Goal: Information Seeking & Learning: Learn about a topic

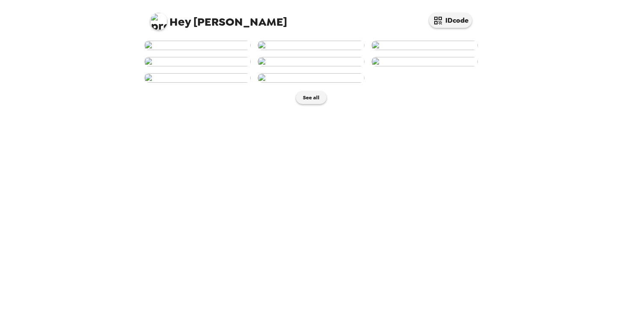
scroll to position [164, 0]
click at [318, 104] on button "See all" at bounding box center [311, 97] width 30 height 13
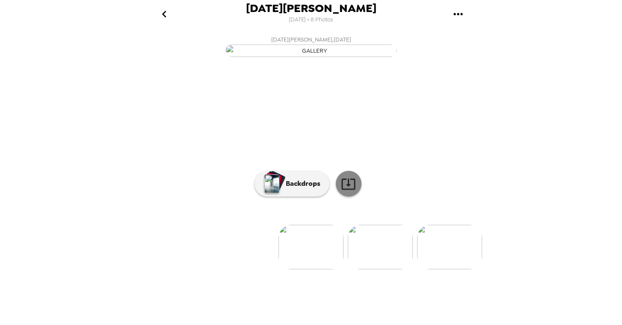
click at [355, 189] on icon at bounding box center [348, 183] width 14 height 11
click at [376, 269] on img at bounding box center [380, 246] width 65 height 44
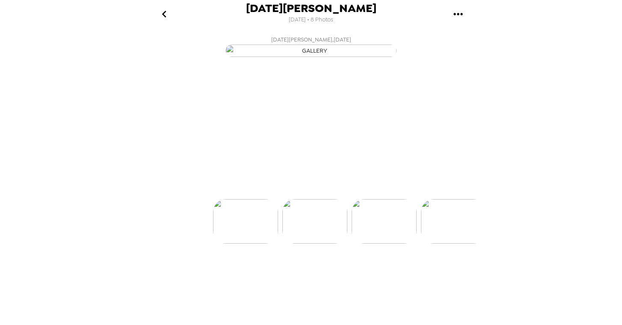
scroll to position [0, 69]
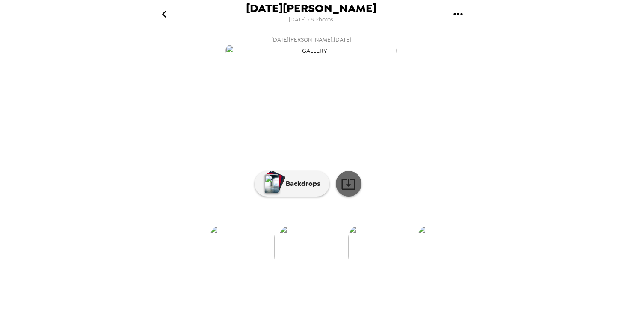
click at [348, 196] on link at bounding box center [349, 184] width 26 height 26
click at [377, 269] on img at bounding box center [380, 246] width 65 height 44
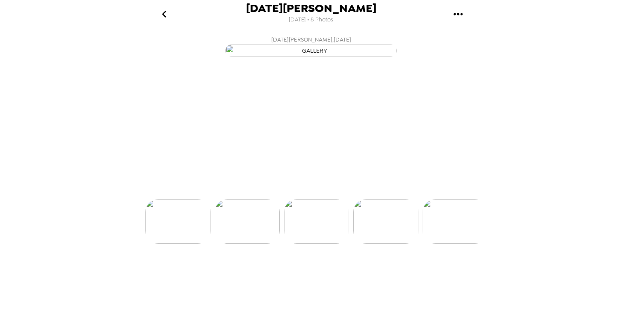
scroll to position [0, 138]
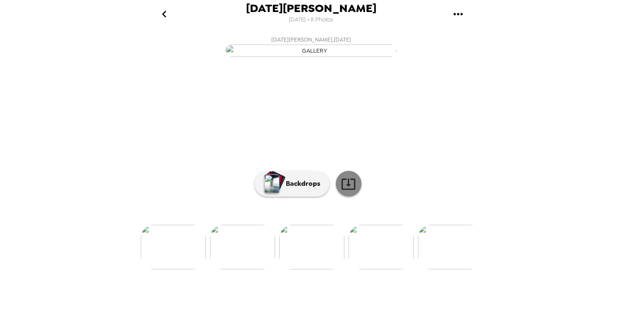
click at [351, 189] on icon at bounding box center [348, 183] width 14 height 11
click at [377, 269] on img at bounding box center [380, 246] width 65 height 44
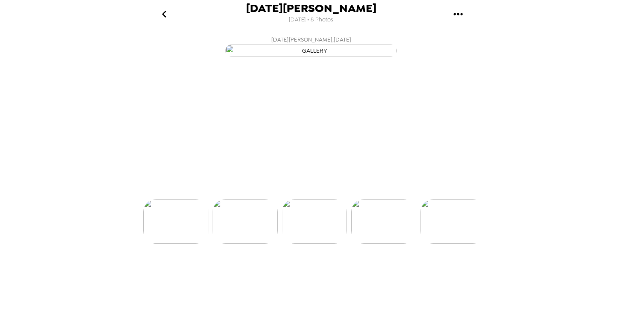
scroll to position [0, 207]
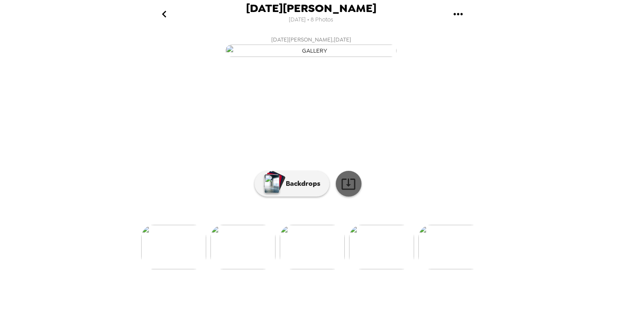
click at [349, 189] on icon at bounding box center [348, 183] width 14 height 11
click at [317, 269] on img at bounding box center [312, 246] width 65 height 44
click at [376, 269] on img at bounding box center [381, 246] width 65 height 44
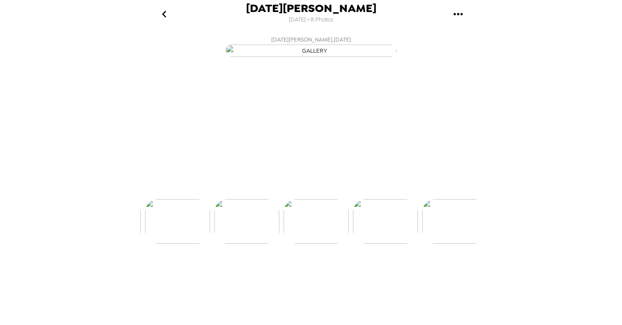
scroll to position [0, 275]
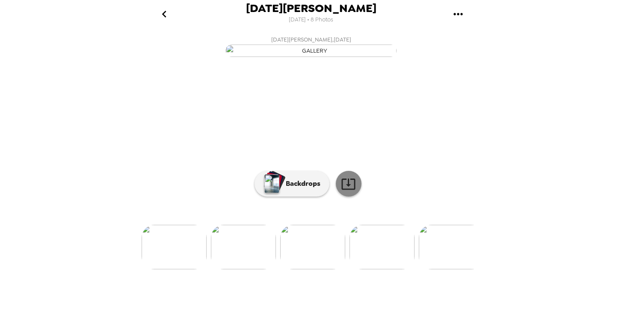
click at [352, 191] on icon at bounding box center [348, 183] width 15 height 15
click at [381, 269] on img at bounding box center [381, 246] width 65 height 44
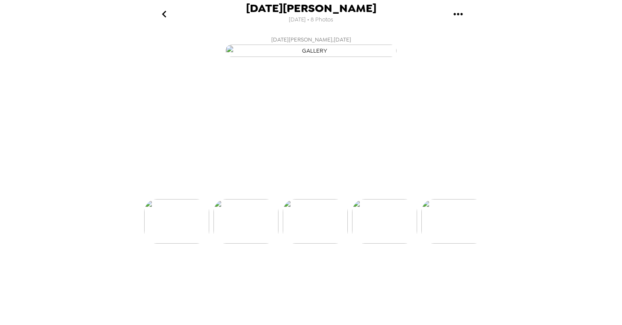
scroll to position [0, 345]
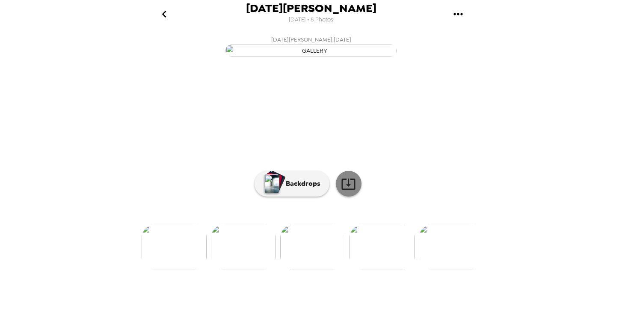
click at [348, 189] on icon at bounding box center [348, 183] width 14 height 11
click at [370, 269] on img at bounding box center [381, 246] width 65 height 44
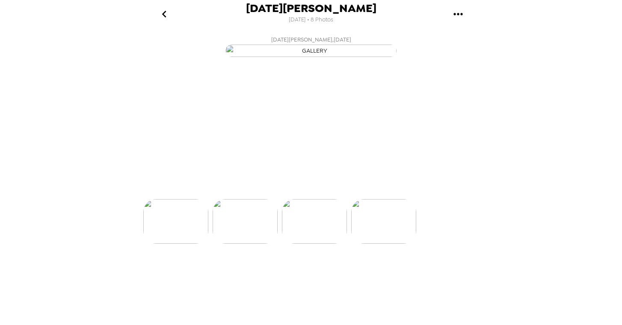
scroll to position [0, 413]
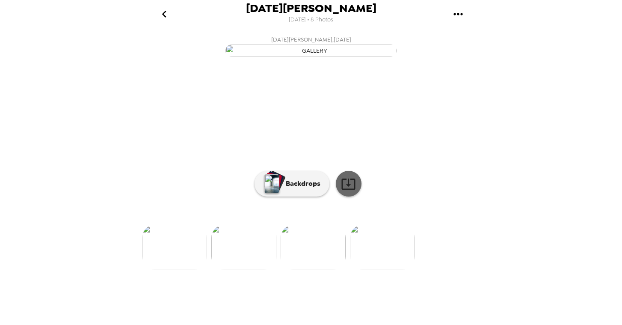
click at [348, 191] on icon at bounding box center [348, 183] width 15 height 15
click at [370, 269] on img at bounding box center [382, 246] width 65 height 44
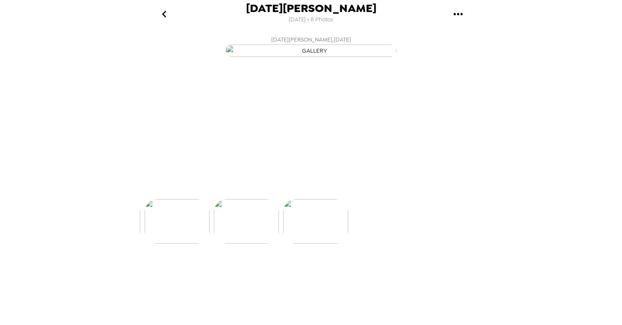
scroll to position [0, 482]
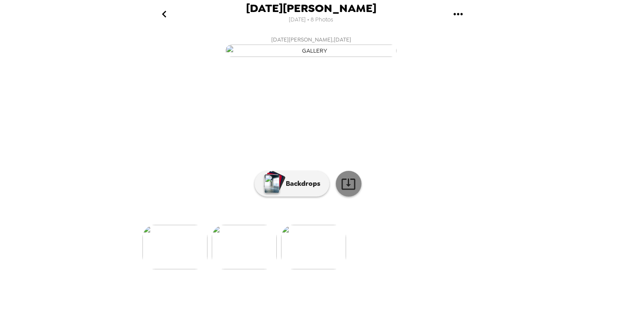
click at [347, 191] on icon at bounding box center [348, 183] width 15 height 15
click at [67, 99] on div "Lucia Hall 8/21/2025 • 8 Photos Lucia Hall , 08-21-2025 Lucia Hall , 08-21-2025…" at bounding box center [311, 162] width 622 height 325
click at [165, 9] on icon "go back" at bounding box center [164, 14] width 14 height 14
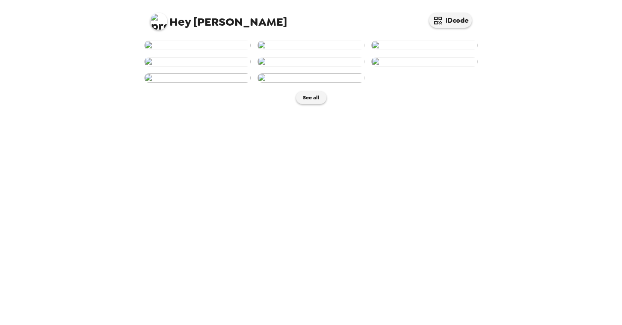
click at [161, 22] on img at bounding box center [158, 21] width 17 height 17
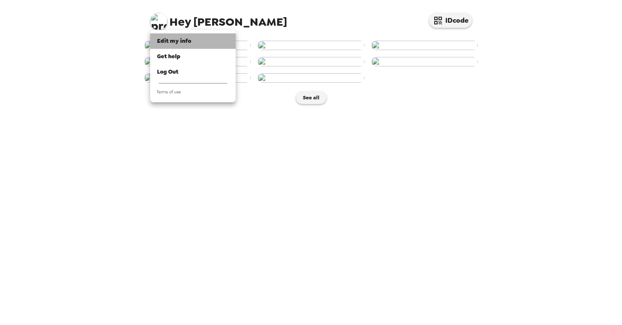
click at [184, 38] on span "Edit my info" at bounding box center [174, 40] width 34 height 7
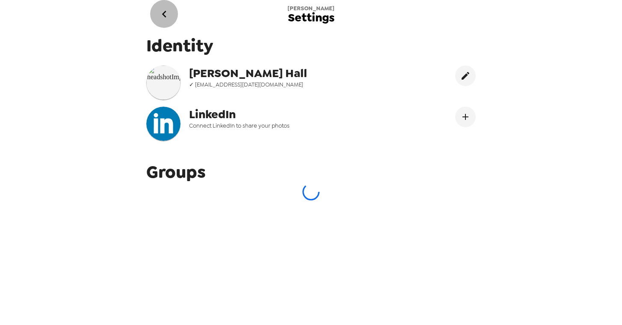
click at [166, 18] on icon "go back" at bounding box center [164, 14] width 14 height 14
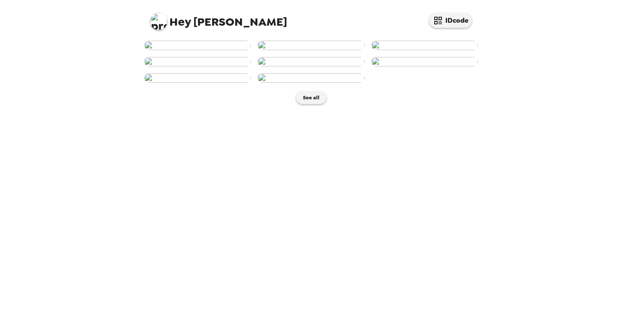
click at [160, 24] on img at bounding box center [158, 21] width 17 height 17
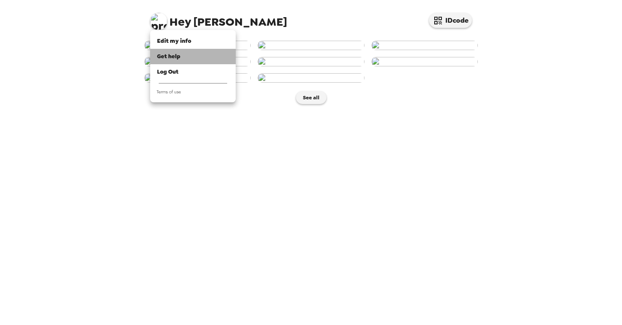
click at [179, 57] on span "Get help" at bounding box center [169, 56] width 24 height 7
click at [568, 76] on div at bounding box center [311, 162] width 622 height 325
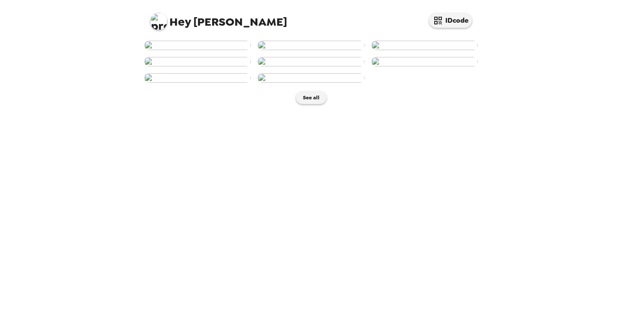
click at [320, 50] on img at bounding box center [310, 45] width 106 height 9
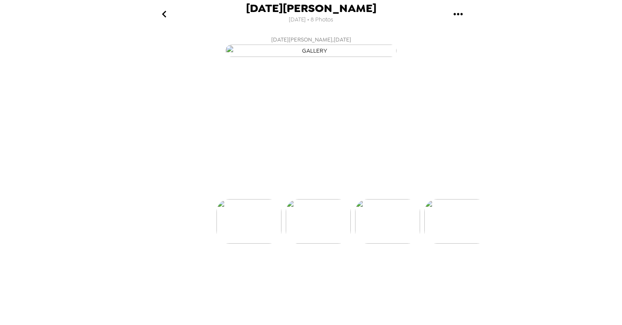
scroll to position [0, 69]
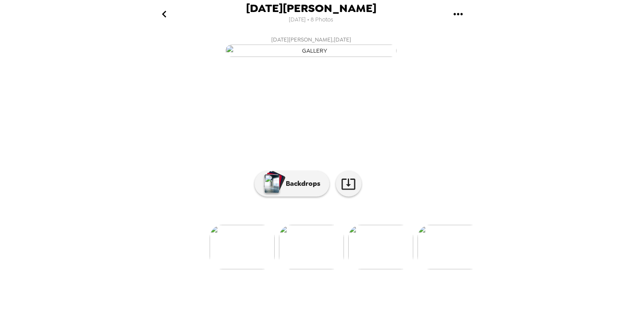
click at [164, 15] on icon "go back" at bounding box center [164, 14] width 14 height 14
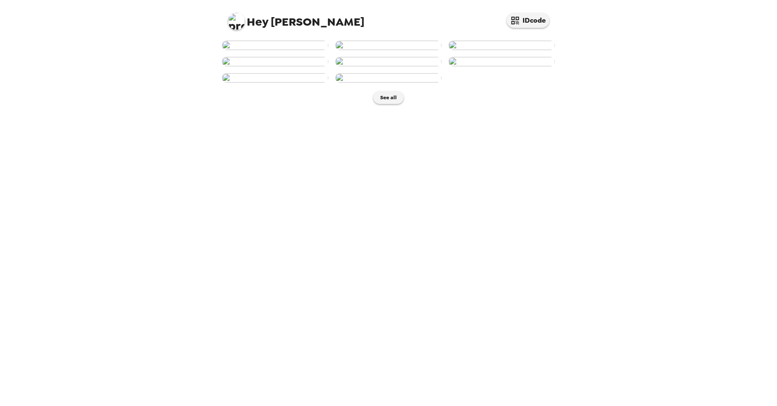
scroll to position [83, 0]
click at [289, 50] on img at bounding box center [275, 45] width 106 height 9
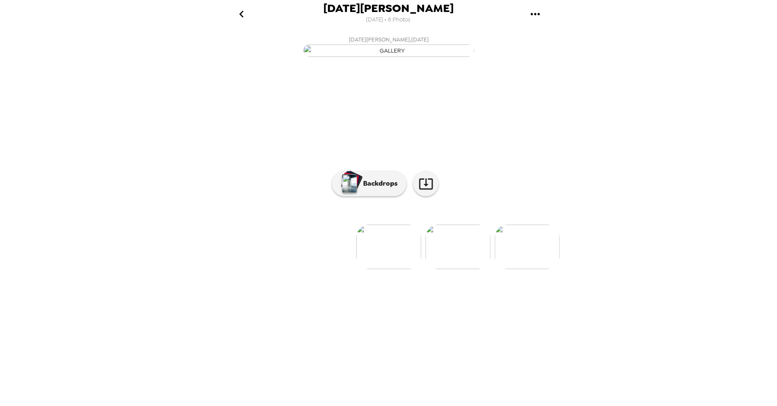
click at [453, 269] on img at bounding box center [457, 246] width 65 height 44
click at [431, 191] on icon at bounding box center [426, 183] width 15 height 15
click at [376, 196] on button "Backdrops" at bounding box center [369, 184] width 75 height 26
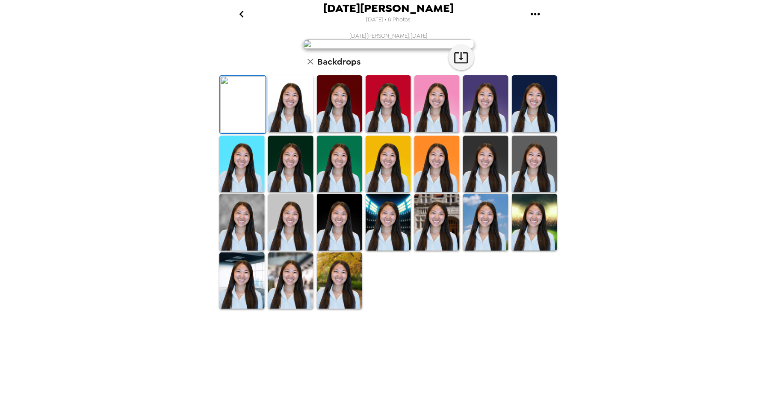
scroll to position [77, 0]
click at [313, 67] on icon "button" at bounding box center [310, 61] width 10 height 10
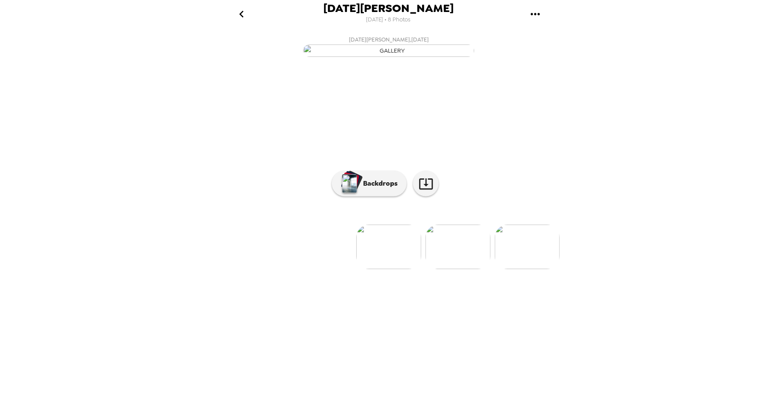
click at [396, 269] on img at bounding box center [388, 246] width 65 height 44
click at [381, 189] on p "Backdrops" at bounding box center [378, 183] width 39 height 10
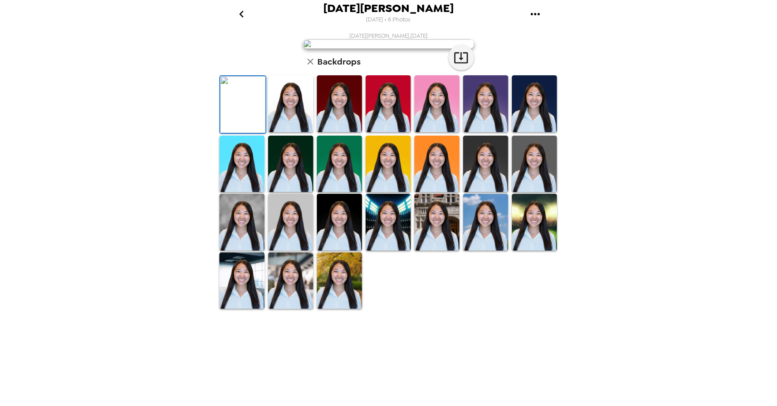
click at [282, 132] on img at bounding box center [290, 103] width 45 height 57
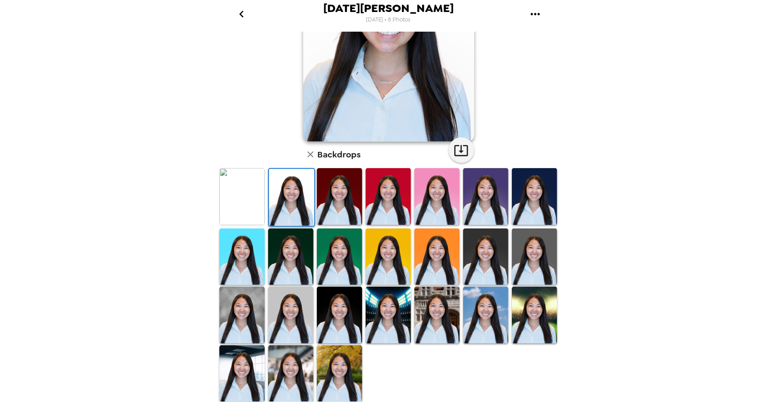
scroll to position [113, 0]
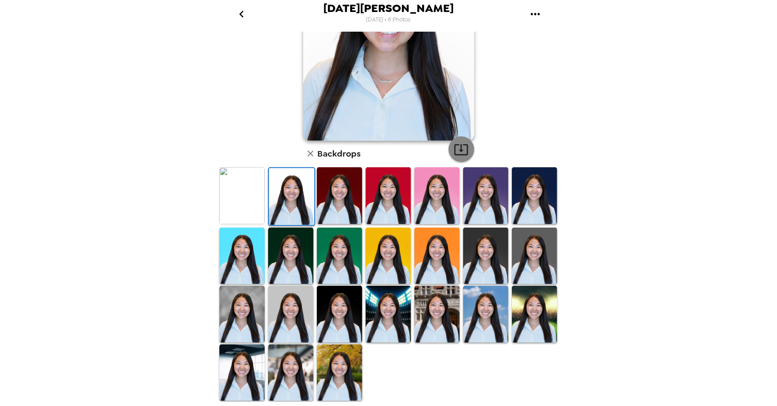
click at [464, 155] on icon "button" at bounding box center [461, 149] width 15 height 15
click at [243, 305] on img at bounding box center [241, 314] width 45 height 57
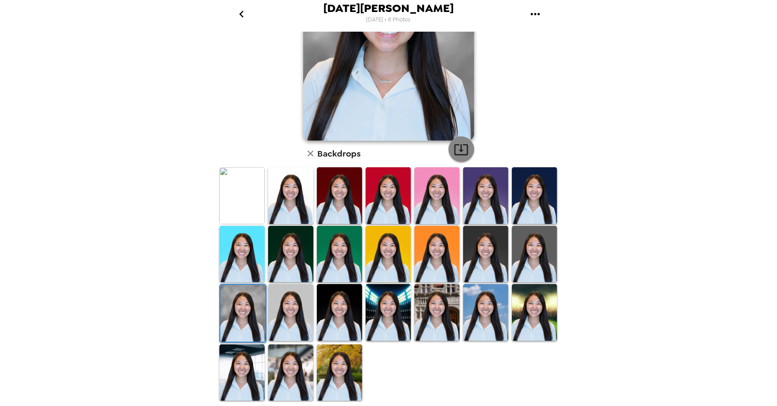
click at [466, 149] on icon "button" at bounding box center [461, 149] width 15 height 15
click at [439, 305] on img at bounding box center [436, 312] width 45 height 57
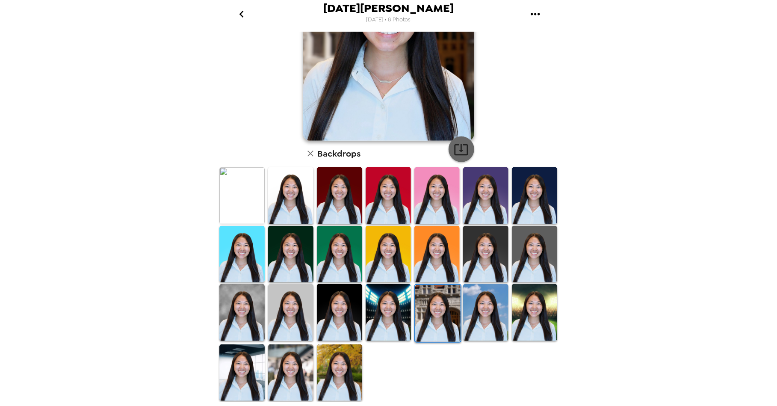
click at [466, 153] on icon "button" at bounding box center [461, 149] width 14 height 11
click at [241, 373] on img at bounding box center [241, 372] width 45 height 57
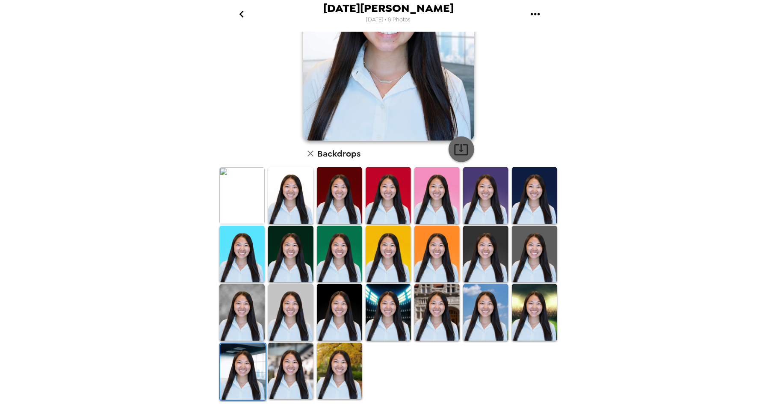
click at [463, 154] on icon "button" at bounding box center [461, 149] width 14 height 11
click at [293, 372] on img at bounding box center [290, 370] width 45 height 57
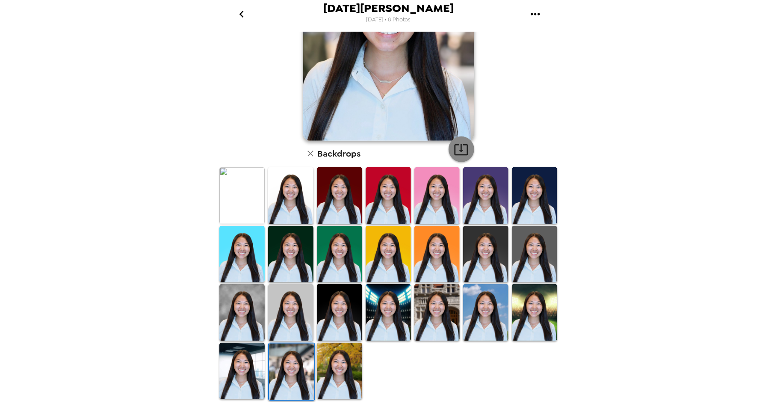
click at [465, 146] on icon "button" at bounding box center [461, 149] width 15 height 15
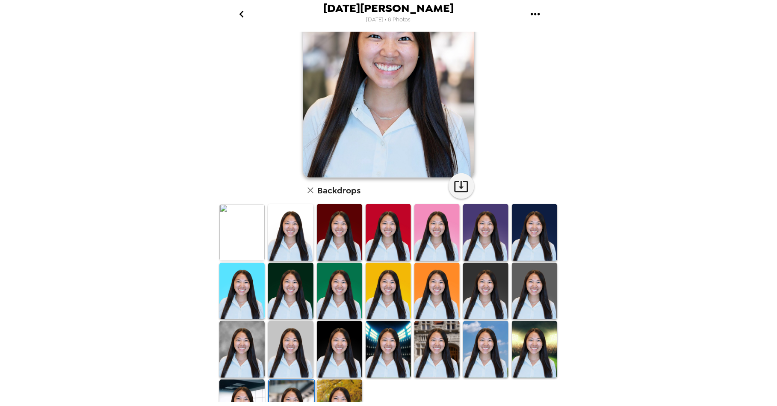
scroll to position [89, 0]
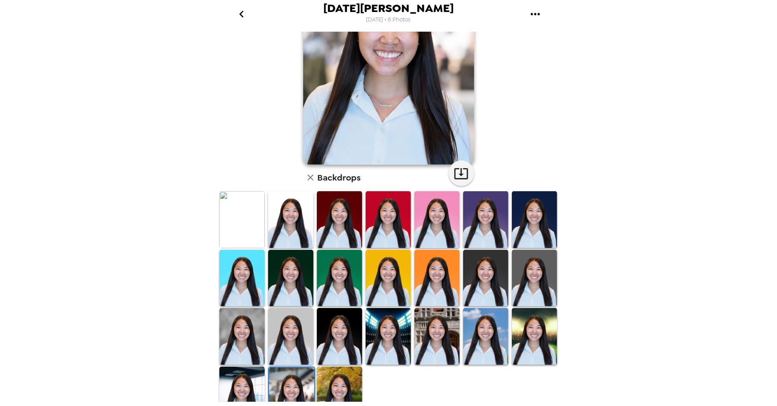
click at [311, 179] on icon "button" at bounding box center [310, 177] width 6 height 6
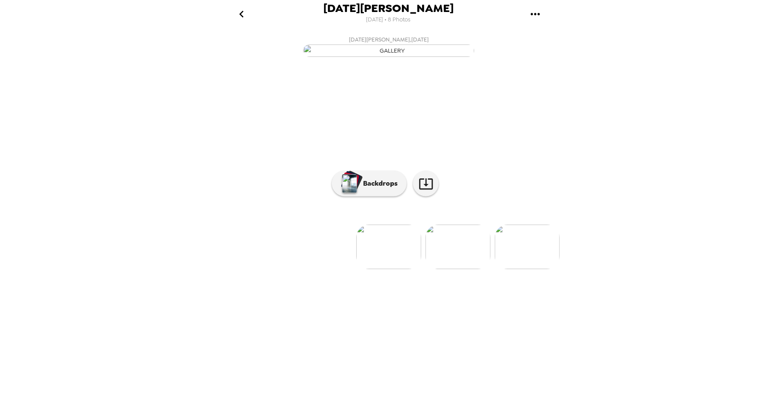
click at [459, 269] on img at bounding box center [457, 246] width 65 height 44
click at [381, 189] on p "Backdrops" at bounding box center [378, 183] width 39 height 10
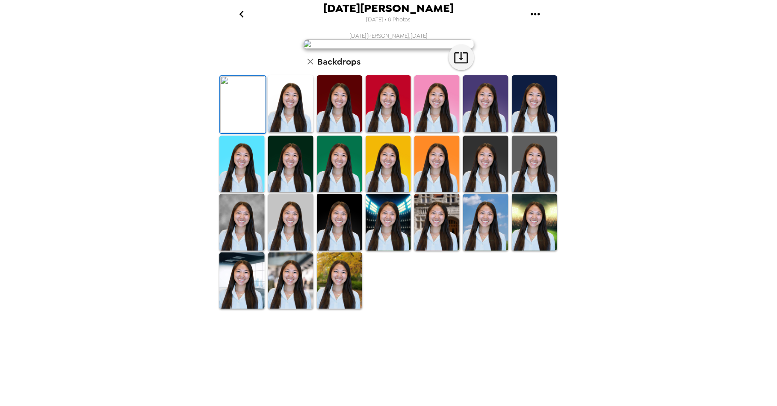
scroll to position [91, 0]
click at [292, 132] on img at bounding box center [290, 103] width 45 height 57
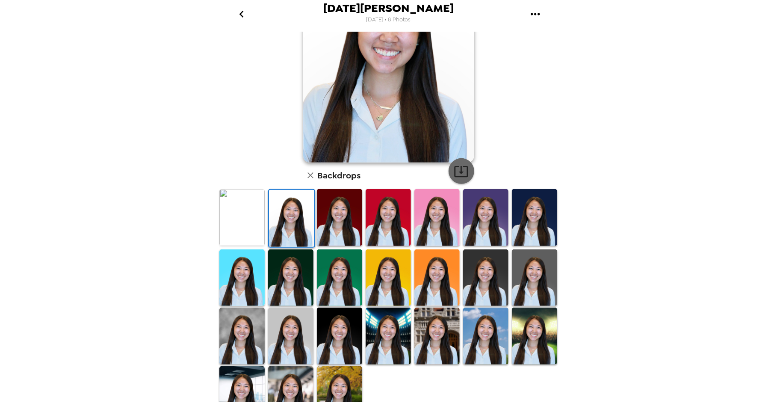
click at [456, 172] on icon "button" at bounding box center [461, 171] width 15 height 15
click at [246, 331] on img at bounding box center [241, 335] width 45 height 57
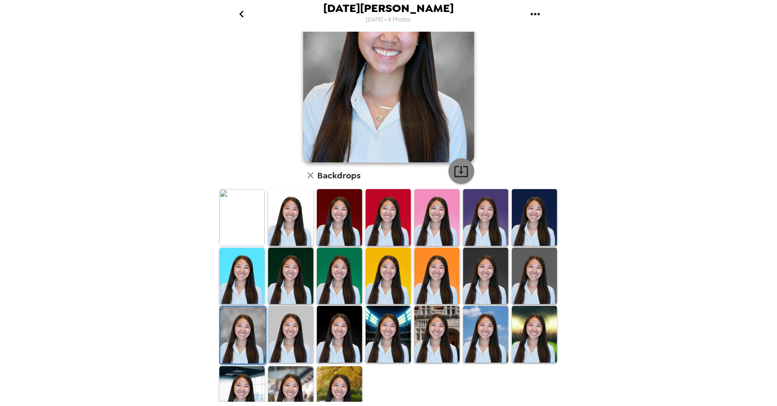
click at [460, 173] on icon "button" at bounding box center [461, 171] width 15 height 15
click at [434, 328] on img at bounding box center [436, 334] width 45 height 57
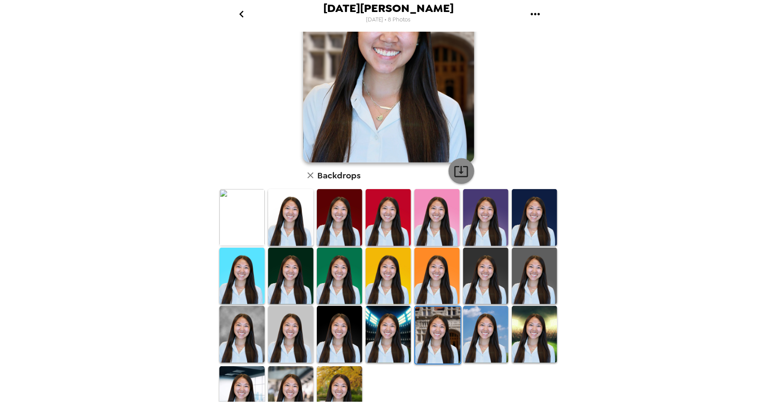
click at [460, 170] on icon "button" at bounding box center [461, 171] width 15 height 15
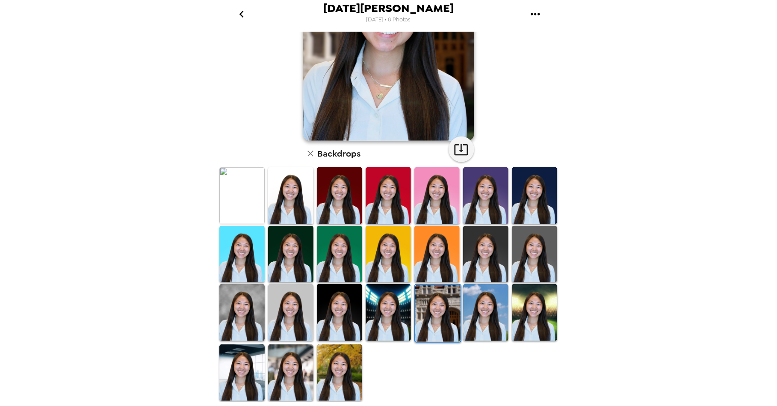
click at [230, 373] on img at bounding box center [241, 372] width 45 height 57
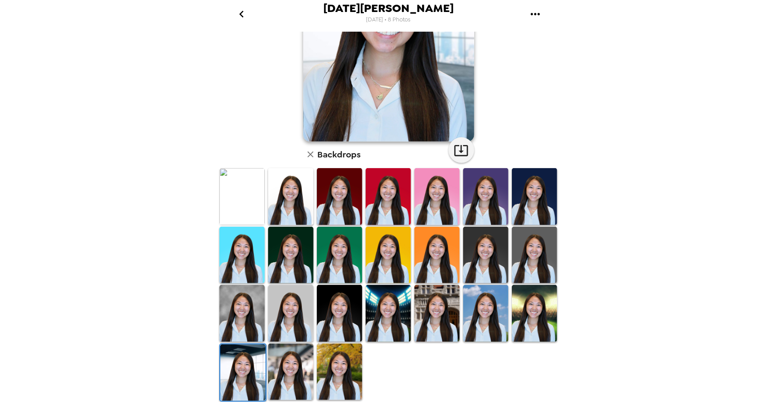
scroll to position [113, 0]
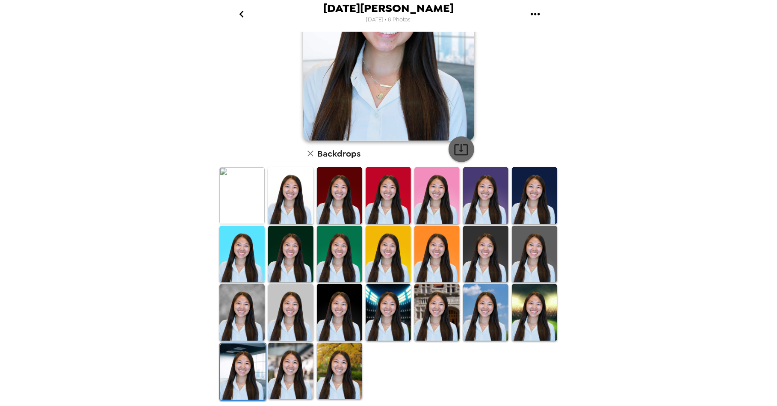
click at [453, 156] on button "button" at bounding box center [462, 149] width 26 height 26
click at [297, 360] on img at bounding box center [290, 370] width 45 height 57
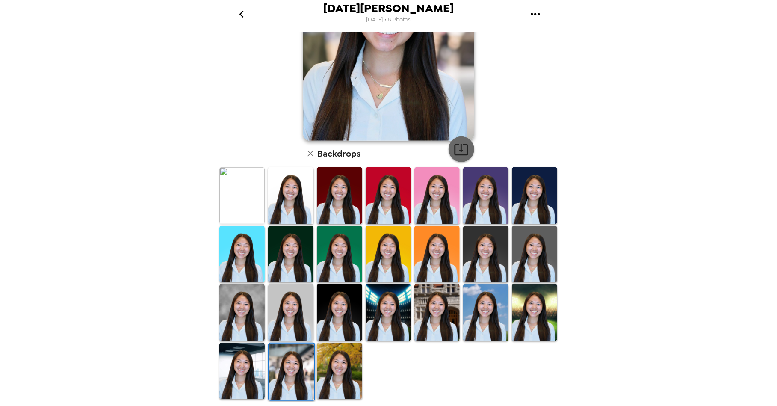
click at [465, 144] on icon "button" at bounding box center [461, 149] width 14 height 11
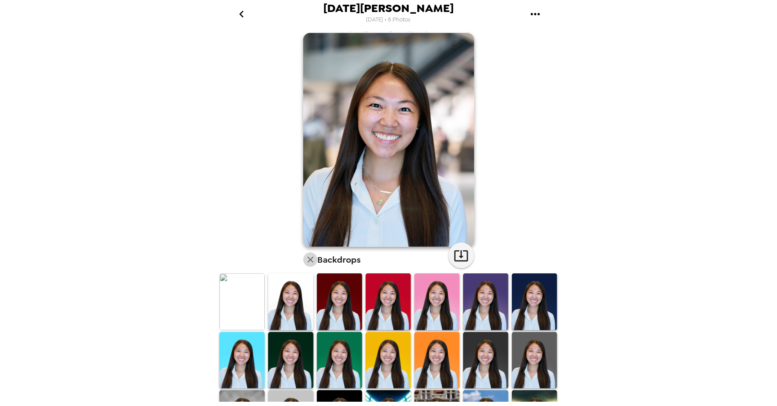
click at [311, 260] on icon "button" at bounding box center [310, 260] width 6 height 6
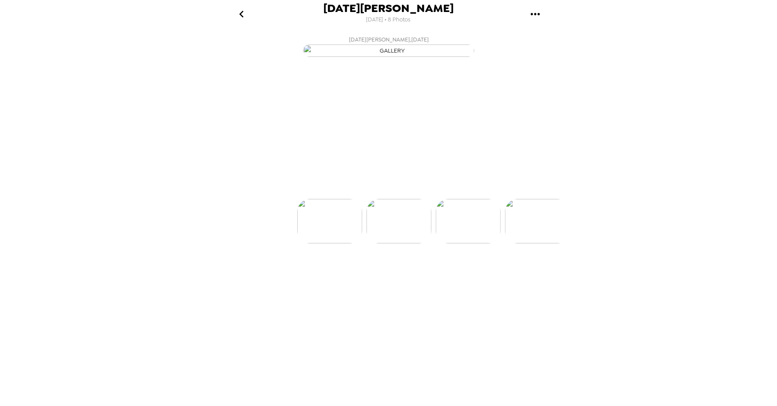
scroll to position [0, 69]
click at [446, 269] on img at bounding box center [443, 246] width 65 height 44
click at [390, 189] on p "Backdrops" at bounding box center [378, 183] width 39 height 10
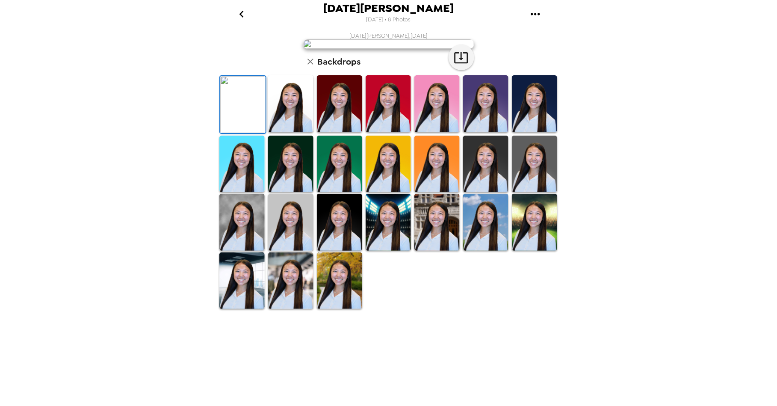
click at [300, 132] on img at bounding box center [290, 103] width 45 height 57
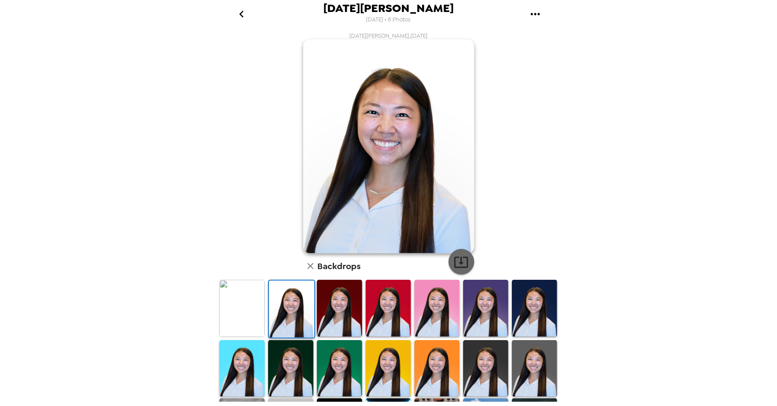
click at [462, 260] on icon "button" at bounding box center [461, 261] width 15 height 15
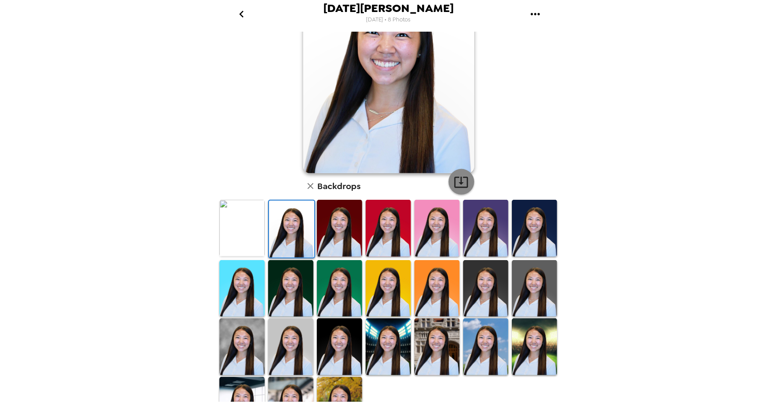
scroll to position [113, 0]
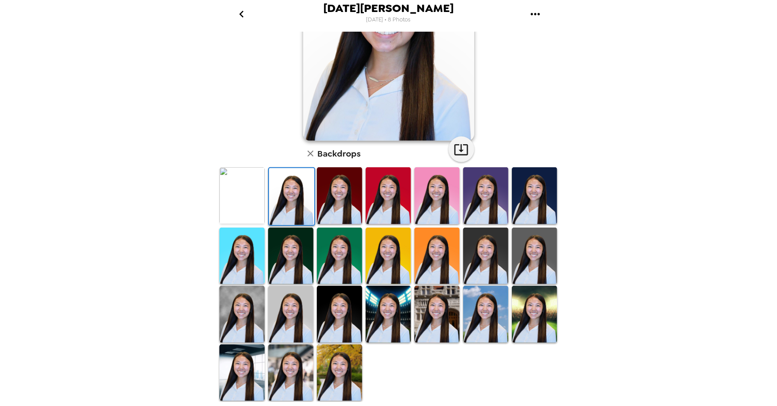
click at [242, 311] on img at bounding box center [241, 314] width 45 height 57
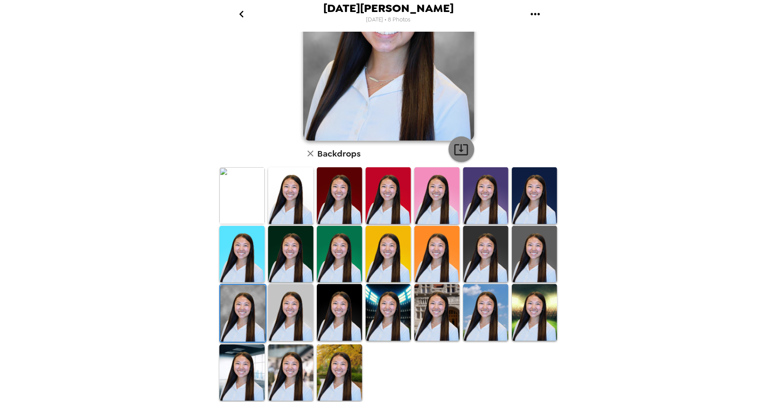
click at [460, 150] on icon "button" at bounding box center [461, 149] width 14 height 11
click at [439, 304] on img at bounding box center [436, 312] width 45 height 57
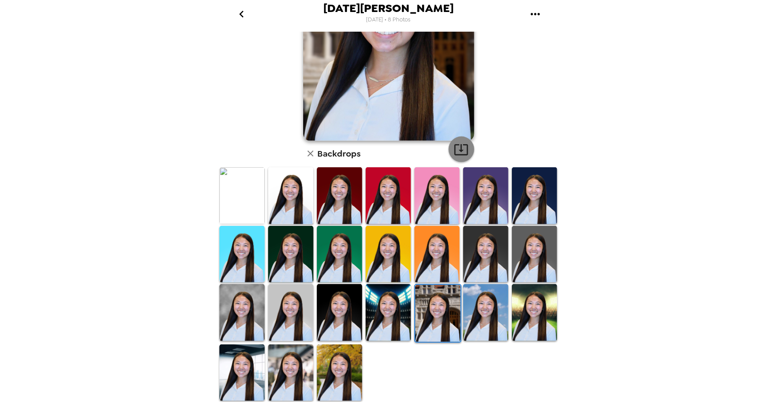
click at [462, 148] on icon "button" at bounding box center [461, 149] width 15 height 15
click at [238, 367] on img at bounding box center [241, 372] width 45 height 57
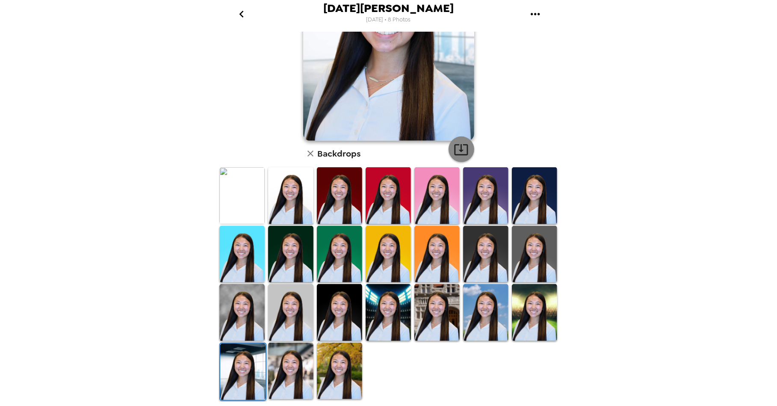
click at [464, 144] on icon "button" at bounding box center [461, 149] width 14 height 11
click at [294, 368] on img at bounding box center [290, 370] width 45 height 57
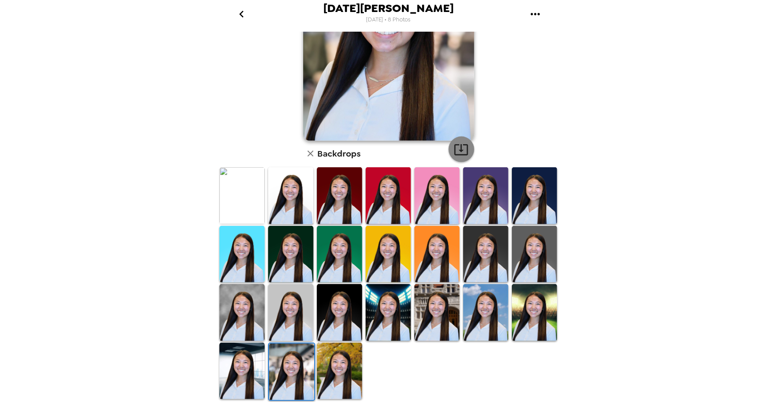
click at [463, 152] on icon "button" at bounding box center [461, 149] width 15 height 15
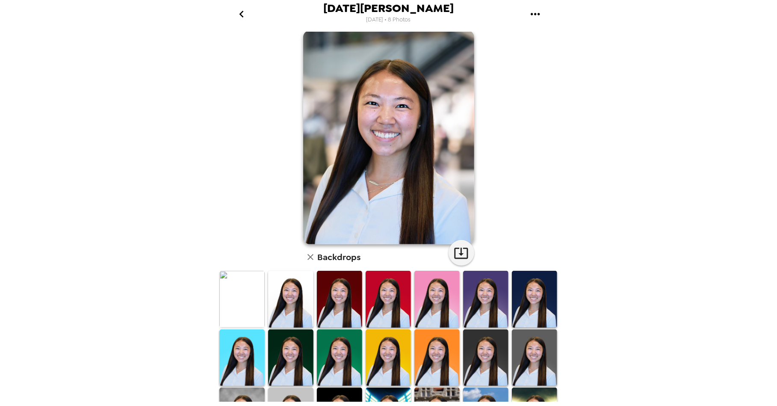
scroll to position [0, 0]
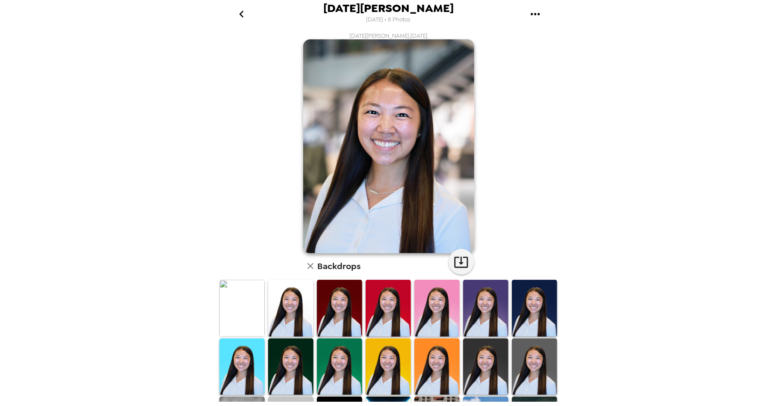
click at [310, 268] on icon "button" at bounding box center [310, 266] width 10 height 10
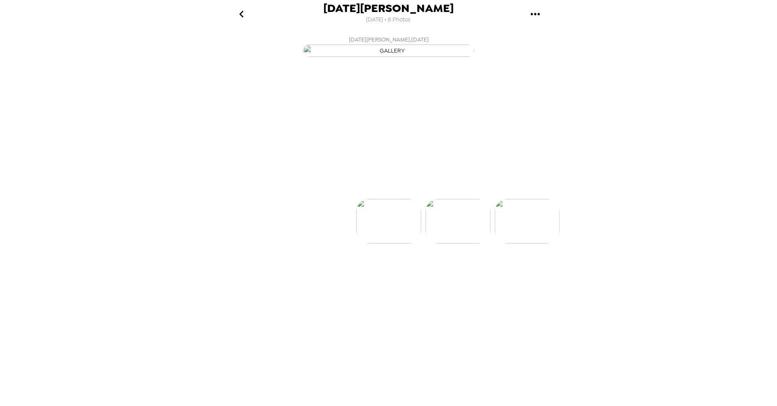
scroll to position [0, 138]
click at [455, 269] on img at bounding box center [458, 246] width 65 height 44
click at [370, 189] on p "Backdrops" at bounding box center [378, 183] width 39 height 10
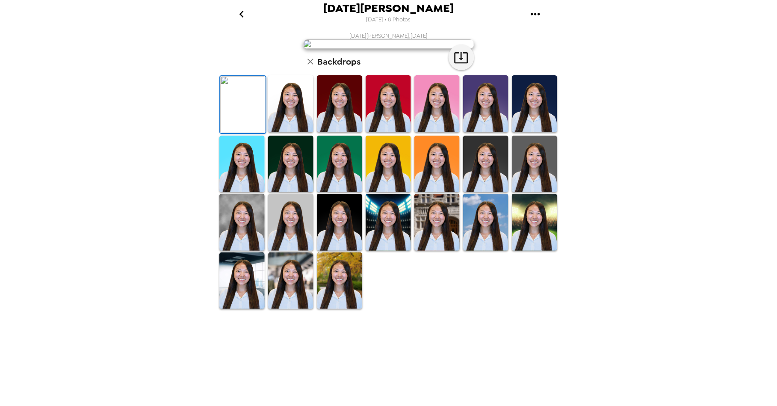
click at [298, 132] on img at bounding box center [290, 103] width 45 height 57
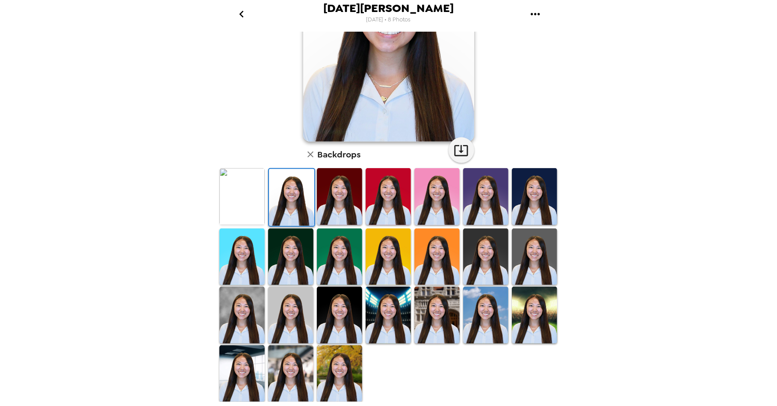
scroll to position [113, 0]
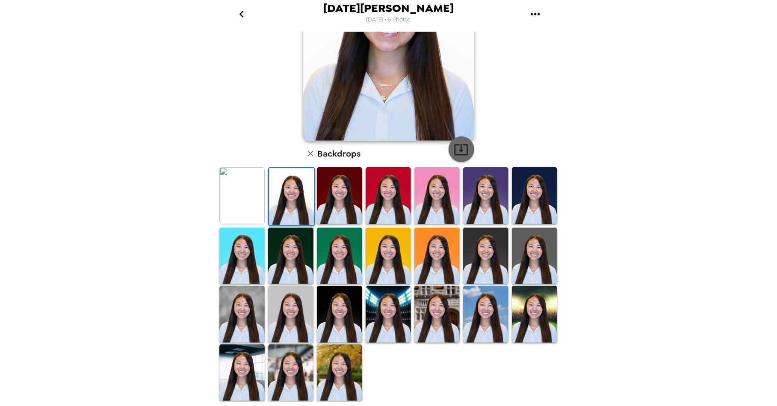
click at [466, 149] on icon "button" at bounding box center [461, 149] width 15 height 15
click at [248, 300] on img at bounding box center [241, 314] width 45 height 57
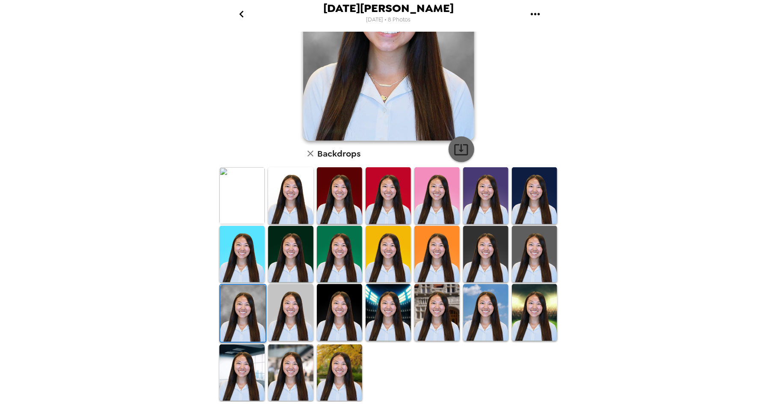
click at [461, 151] on icon "button" at bounding box center [461, 149] width 15 height 15
click at [449, 304] on img at bounding box center [436, 312] width 45 height 57
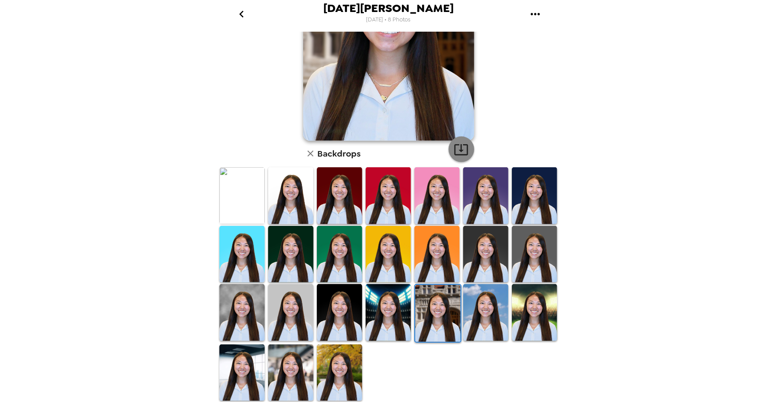
click at [463, 141] on button "button" at bounding box center [462, 149] width 26 height 26
click at [243, 370] on img at bounding box center [241, 372] width 45 height 57
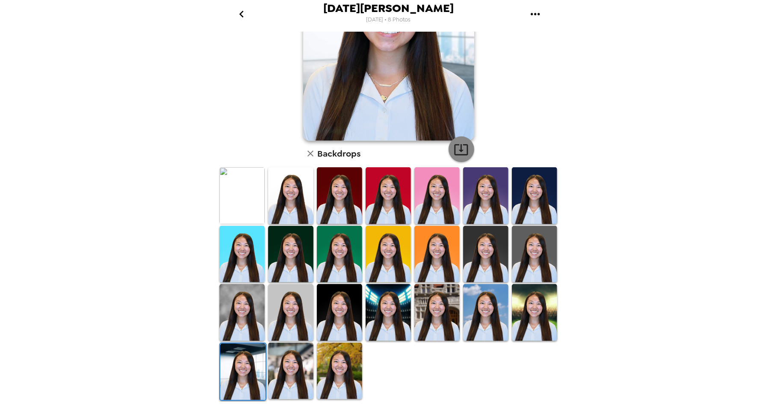
click at [459, 152] on icon "button" at bounding box center [461, 149] width 15 height 15
click at [292, 372] on img at bounding box center [290, 370] width 45 height 57
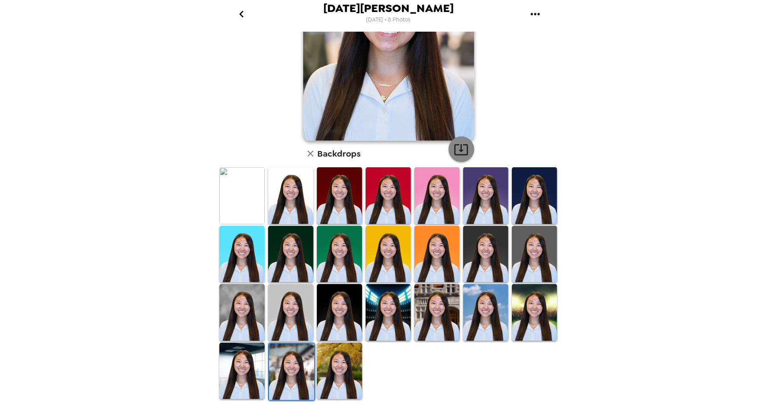
click at [461, 153] on icon "button" at bounding box center [461, 149] width 15 height 15
click at [313, 156] on icon "button" at bounding box center [310, 153] width 6 height 6
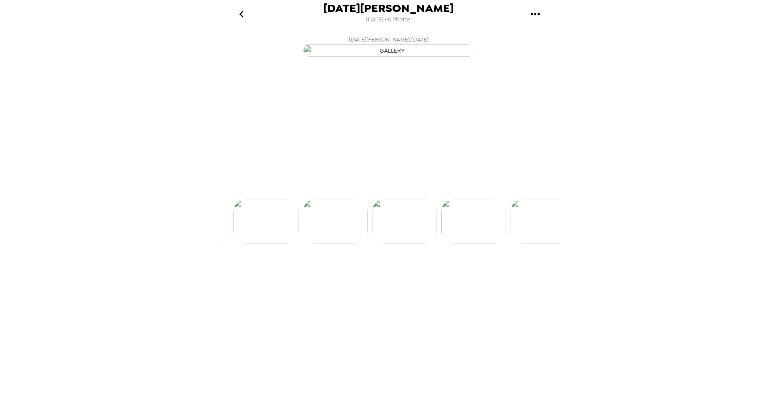
scroll to position [0, 207]
click at [467, 269] on img at bounding box center [459, 246] width 65 height 44
click at [383, 196] on button "Backdrops" at bounding box center [369, 184] width 75 height 26
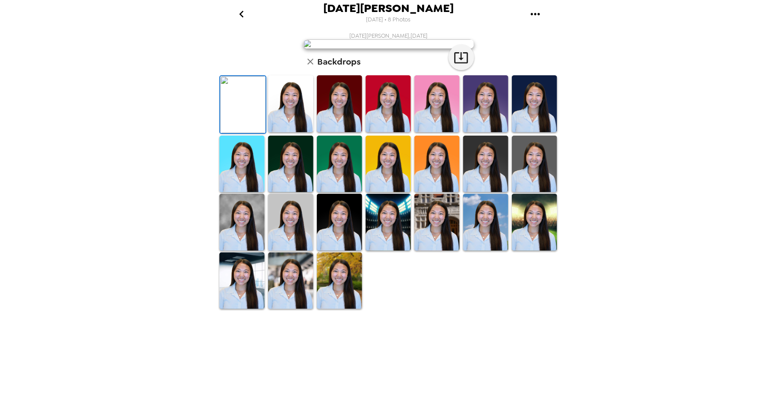
click at [294, 132] on img at bounding box center [290, 103] width 45 height 57
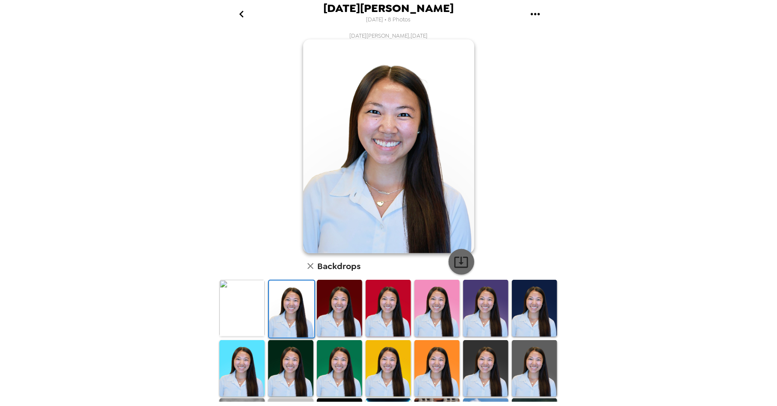
click at [468, 257] on icon "button" at bounding box center [461, 261] width 15 height 15
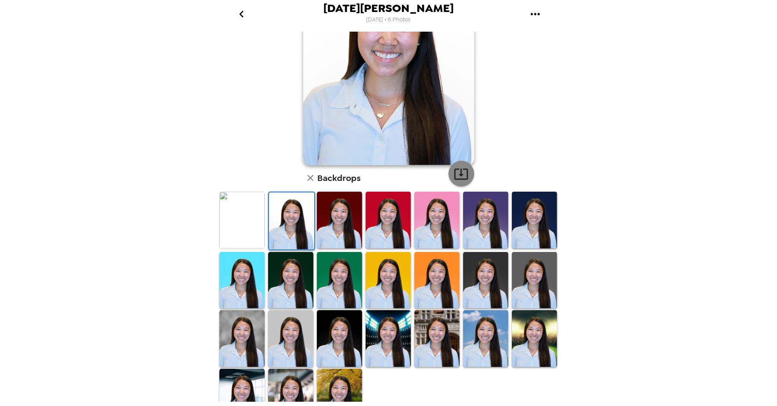
scroll to position [113, 0]
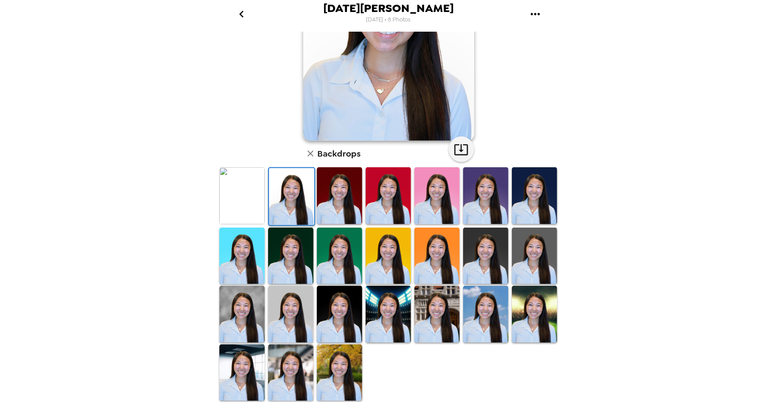
click at [439, 296] on img at bounding box center [436, 314] width 45 height 57
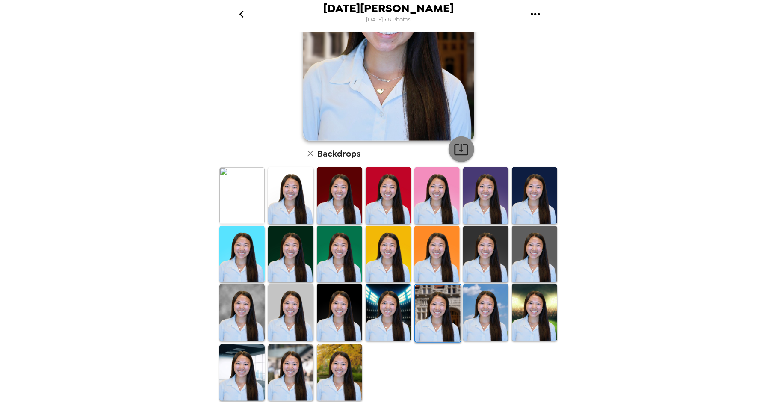
click at [461, 149] on icon "button" at bounding box center [461, 149] width 14 height 11
click at [245, 358] on img at bounding box center [241, 372] width 45 height 57
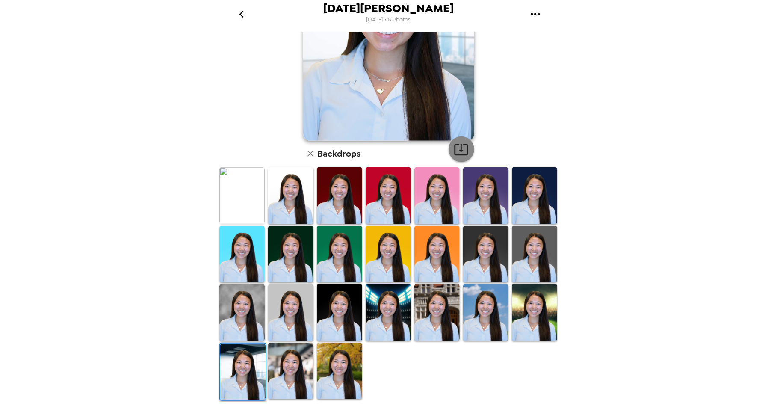
click at [459, 147] on icon "button" at bounding box center [461, 149] width 15 height 15
click at [292, 376] on img at bounding box center [290, 370] width 45 height 57
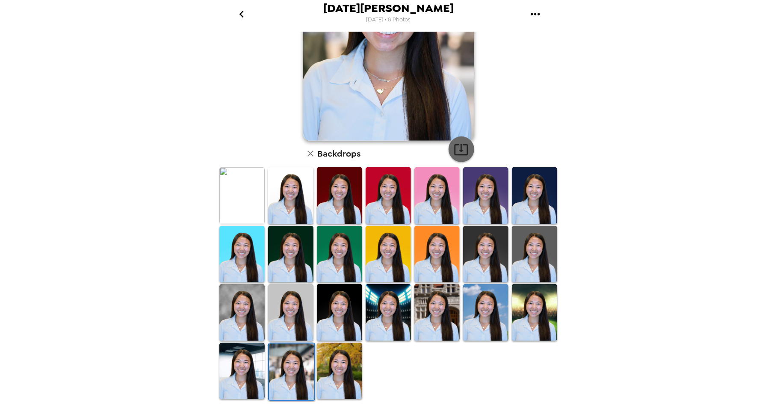
click at [465, 153] on icon "button" at bounding box center [461, 149] width 15 height 15
click at [312, 154] on icon "button" at bounding box center [310, 153] width 10 height 10
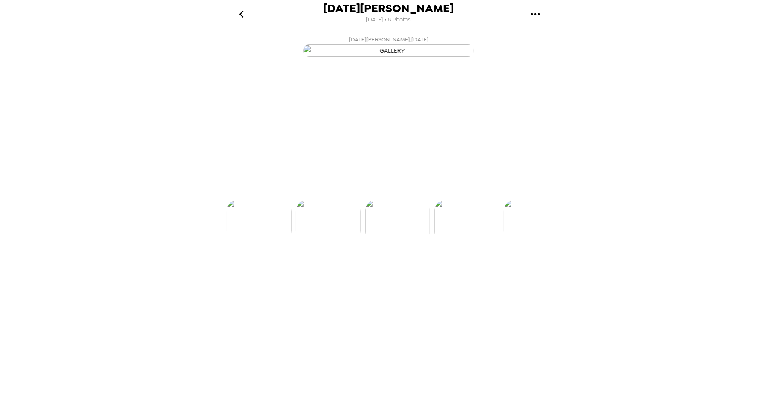
scroll to position [0, 275]
click at [459, 269] on img at bounding box center [459, 246] width 65 height 44
click at [380, 189] on p "Backdrops" at bounding box center [378, 183] width 39 height 10
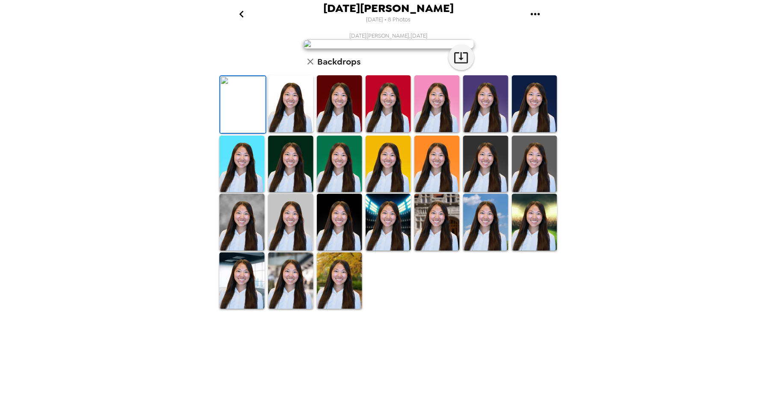
click at [299, 132] on img at bounding box center [290, 103] width 45 height 57
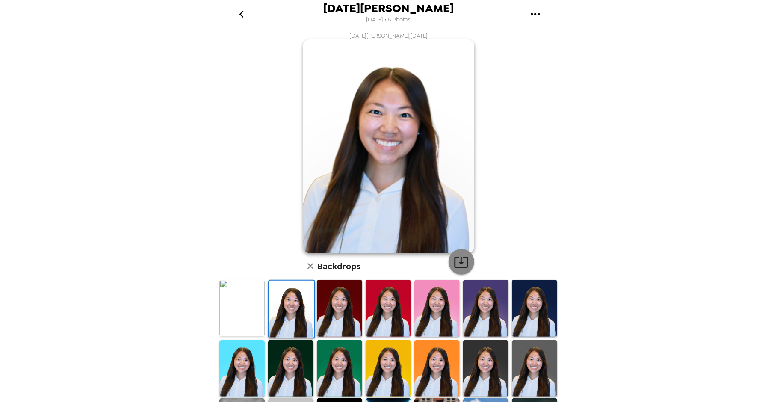
click at [464, 266] on icon "button" at bounding box center [461, 261] width 15 height 15
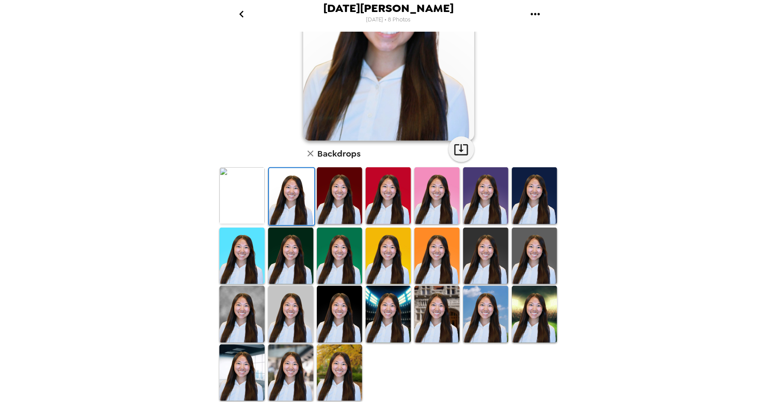
click at [249, 307] on img at bounding box center [241, 314] width 45 height 57
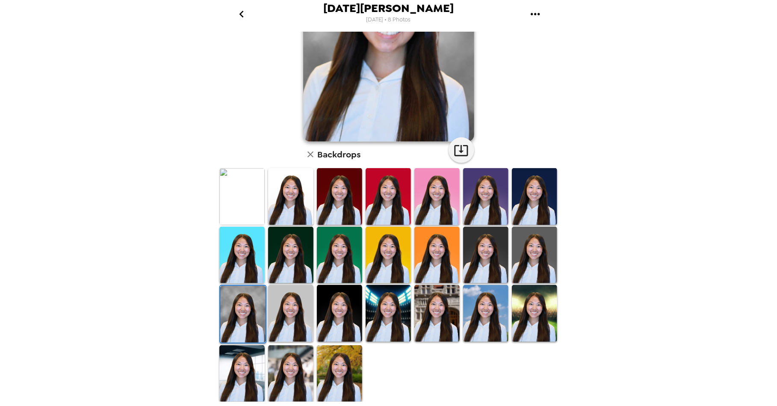
scroll to position [113, 0]
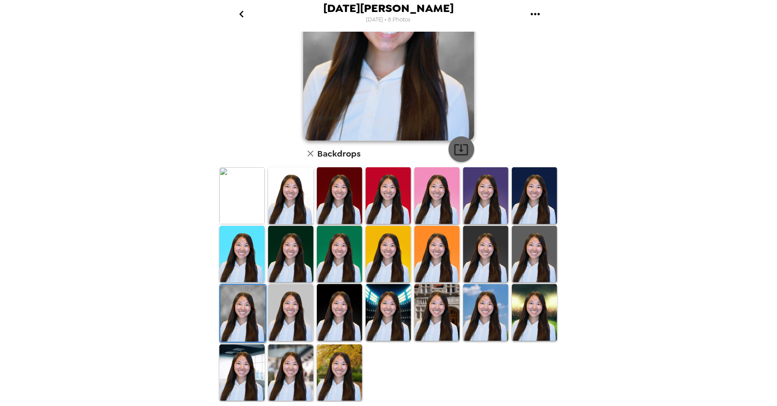
click at [460, 153] on icon "button" at bounding box center [461, 149] width 15 height 15
click at [442, 304] on img at bounding box center [436, 312] width 45 height 57
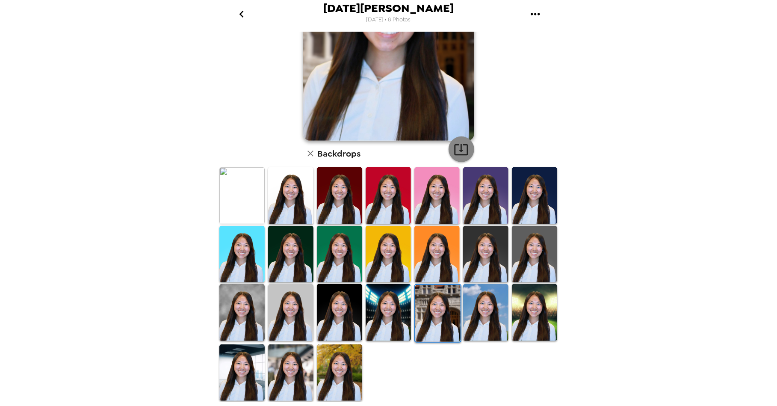
click at [461, 144] on icon "button" at bounding box center [461, 149] width 15 height 15
click at [252, 371] on img at bounding box center [241, 372] width 45 height 57
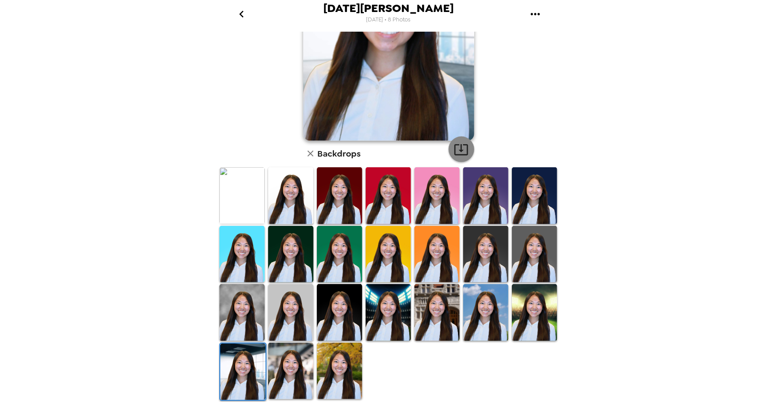
click at [459, 155] on icon "button" at bounding box center [461, 149] width 14 height 11
click at [300, 350] on img at bounding box center [290, 370] width 45 height 57
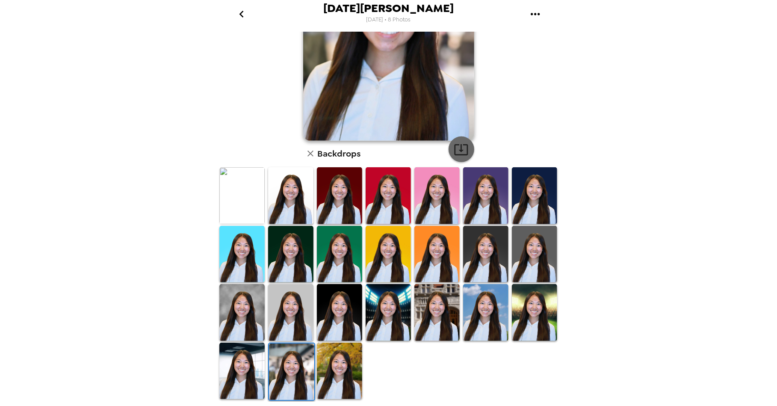
click at [457, 150] on icon "button" at bounding box center [461, 149] width 15 height 15
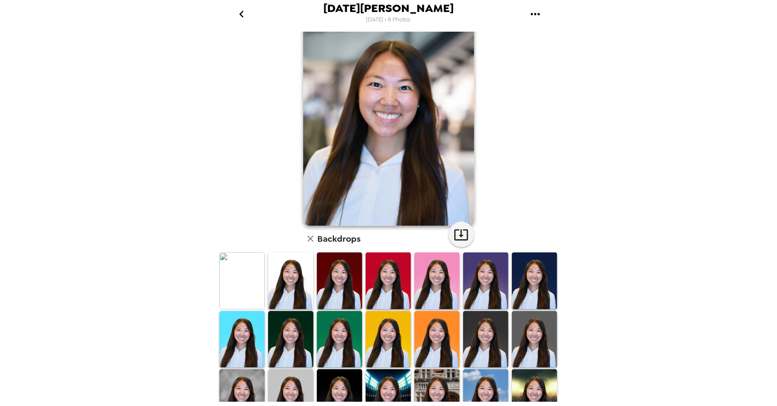
scroll to position [0, 0]
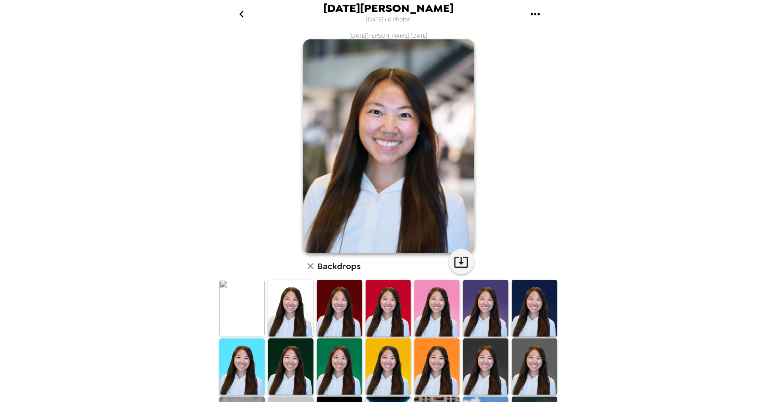
click at [309, 265] on icon "button" at bounding box center [310, 266] width 6 height 6
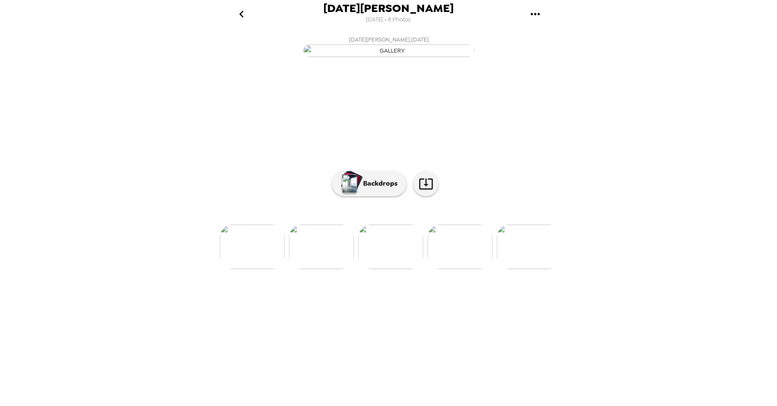
scroll to position [0, 344]
click at [460, 269] on img at bounding box center [460, 246] width 65 height 44
click at [382, 189] on p "Backdrops" at bounding box center [378, 183] width 39 height 10
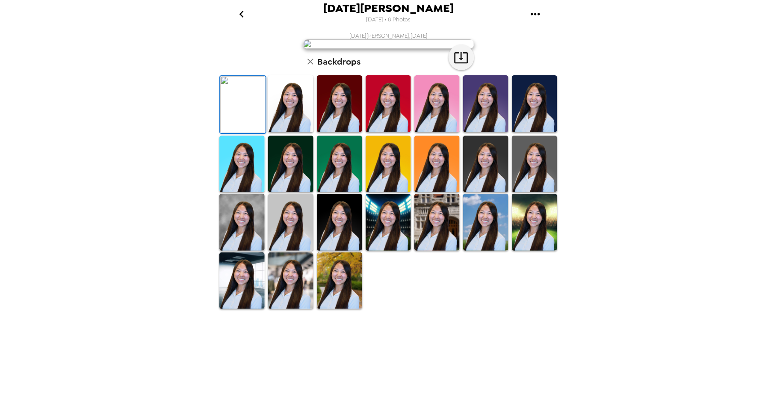
click at [299, 132] on img at bounding box center [290, 103] width 45 height 57
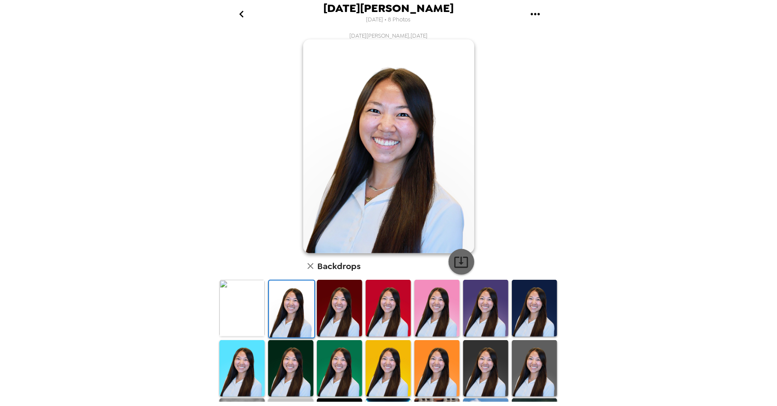
click at [458, 260] on icon "button" at bounding box center [461, 261] width 15 height 15
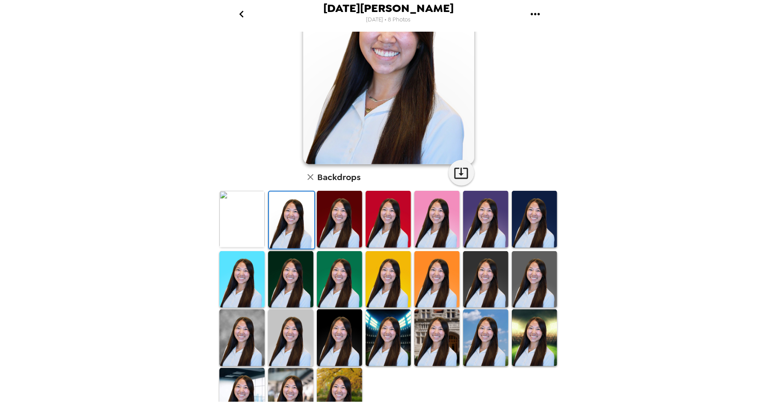
scroll to position [92, 0]
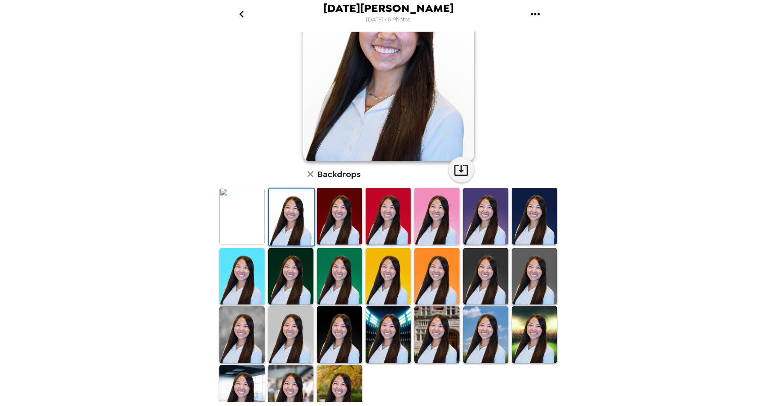
click at [249, 343] on img at bounding box center [241, 334] width 45 height 57
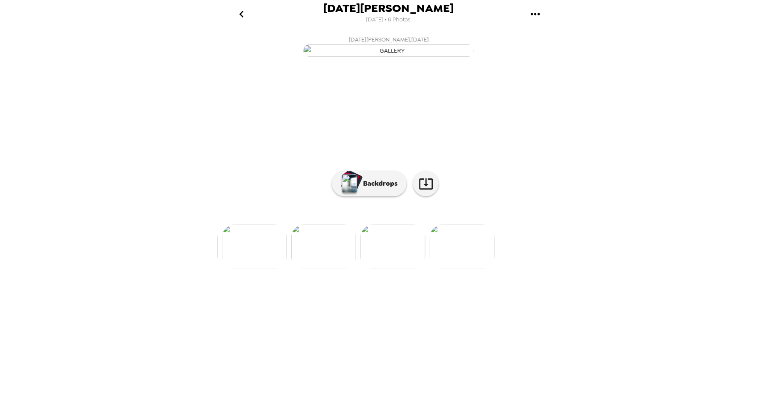
scroll to position [0, 413]
click at [390, 269] on img at bounding box center [391, 246] width 65 height 44
click at [469, 269] on img at bounding box center [460, 246] width 65 height 44
click at [374, 189] on p "Backdrops" at bounding box center [378, 183] width 39 height 10
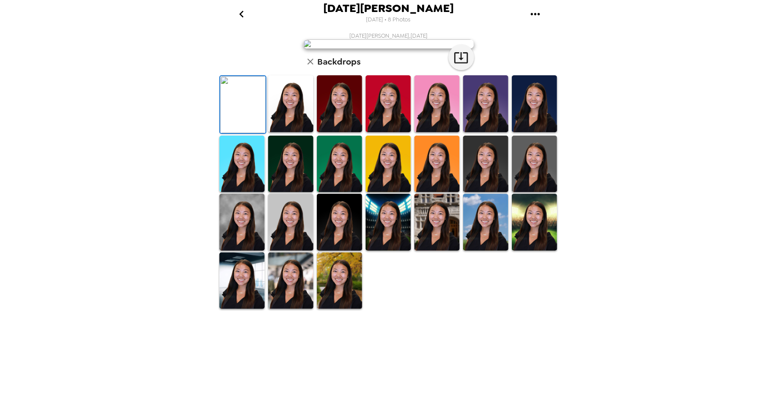
click at [288, 132] on img at bounding box center [290, 103] width 45 height 57
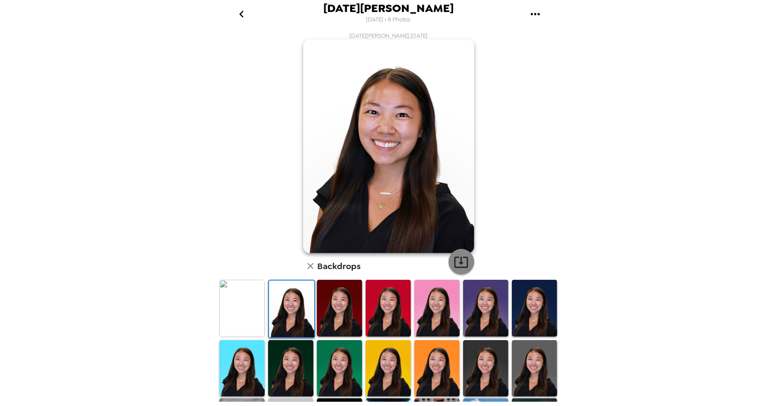
click at [461, 262] on icon "button" at bounding box center [461, 262] width 14 height 11
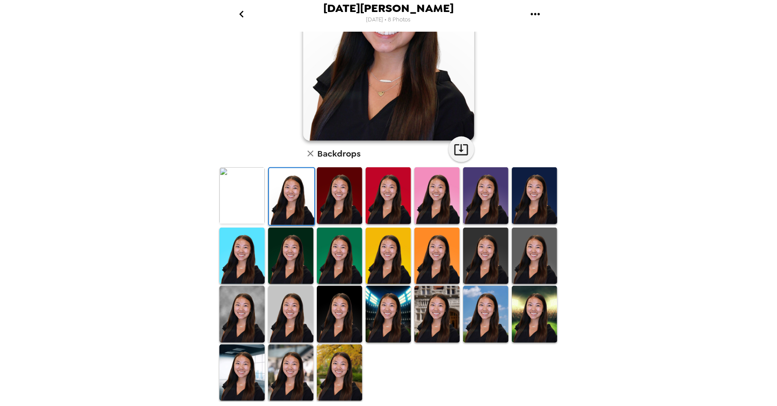
click at [233, 306] on img at bounding box center [241, 314] width 45 height 57
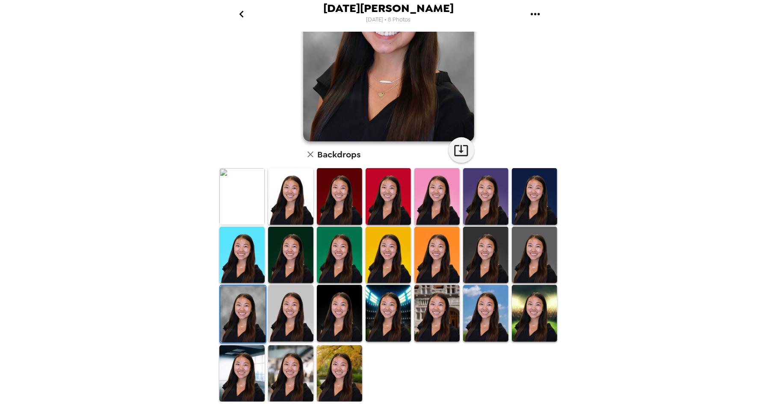
scroll to position [113, 0]
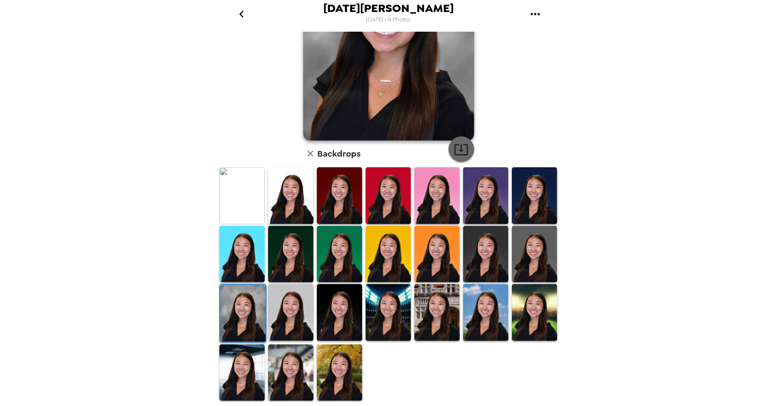
click at [469, 150] on button "button" at bounding box center [462, 149] width 26 height 26
click at [446, 288] on img at bounding box center [436, 312] width 45 height 57
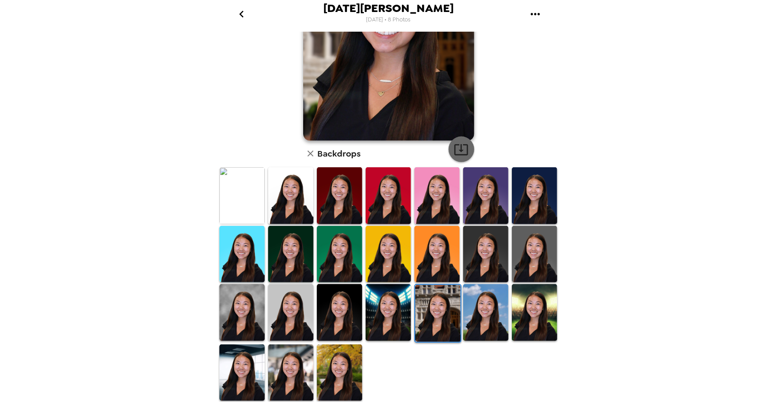
click at [468, 153] on icon "button" at bounding box center [461, 149] width 15 height 15
click at [236, 380] on img at bounding box center [241, 372] width 45 height 57
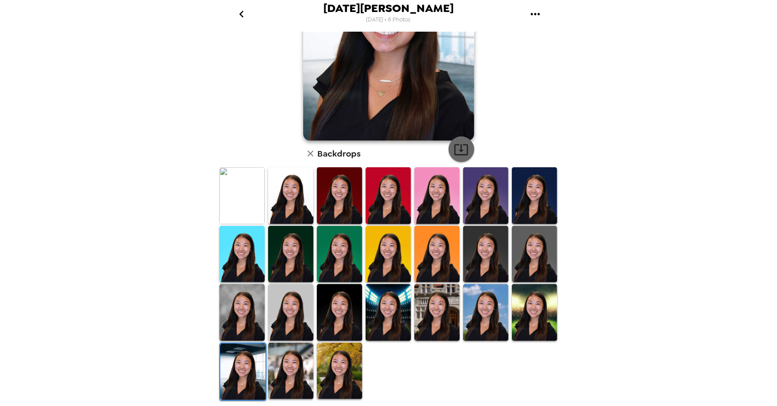
click at [455, 154] on icon "button" at bounding box center [461, 149] width 14 height 11
click at [293, 374] on img at bounding box center [290, 370] width 45 height 57
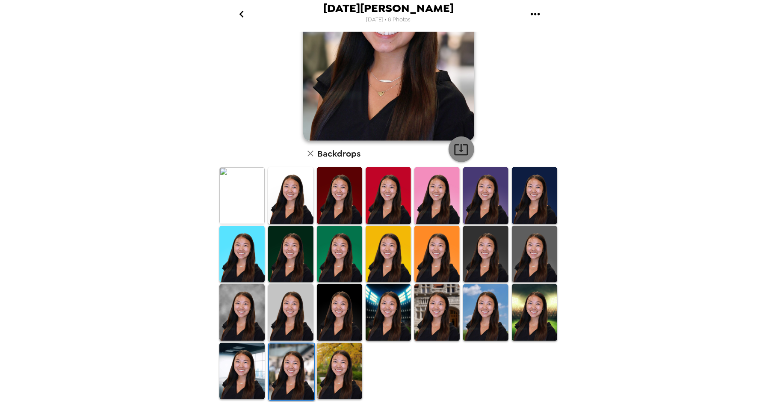
click at [457, 145] on icon "button" at bounding box center [461, 149] width 15 height 15
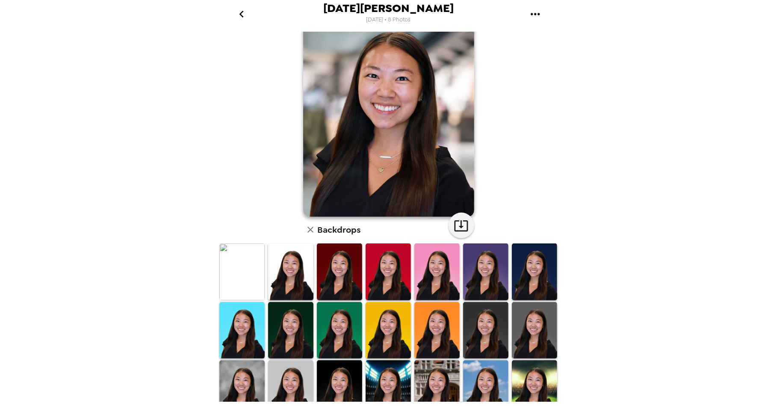
scroll to position [0, 0]
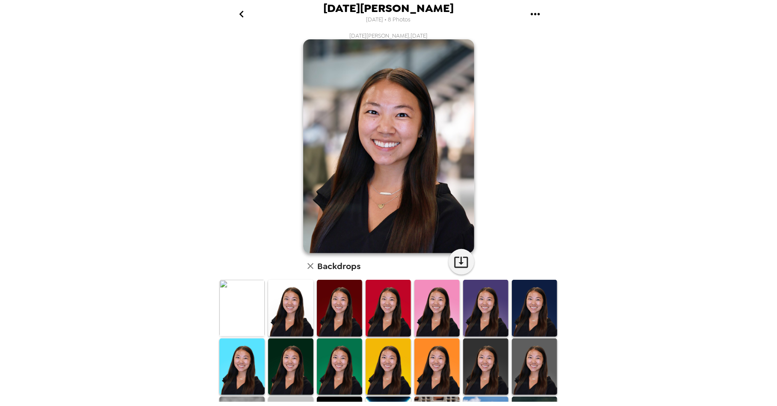
click at [304, 269] on button "button" at bounding box center [310, 266] width 15 height 15
click at [307, 266] on icon "button" at bounding box center [310, 266] width 10 height 10
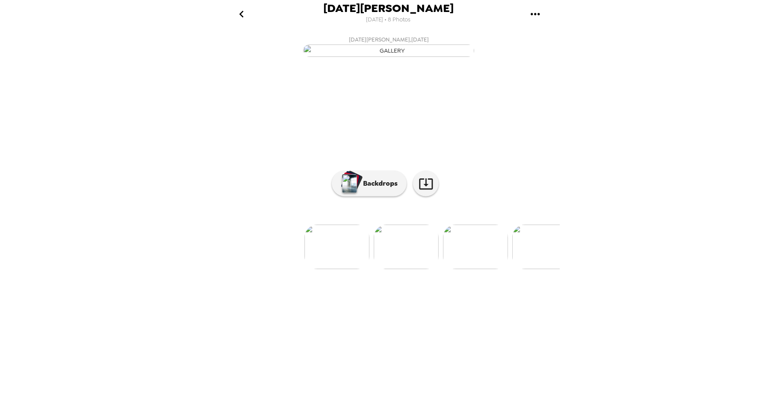
scroll to position [0, 50]
click at [325, 269] on img at bounding box center [338, 246] width 65 height 44
click at [427, 191] on icon at bounding box center [426, 183] width 15 height 15
click at [384, 189] on p "Backdrops" at bounding box center [378, 183] width 39 height 10
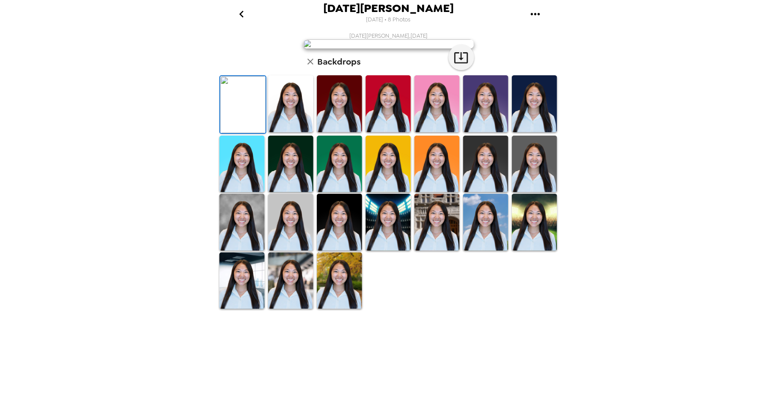
click at [298, 132] on img at bounding box center [290, 103] width 45 height 57
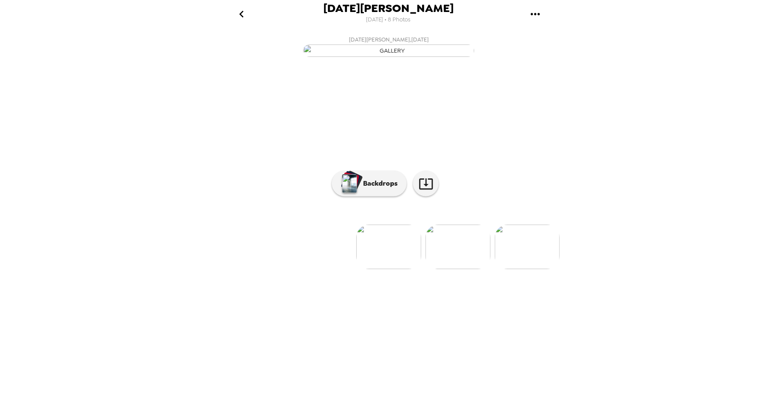
click at [457, 269] on img at bounding box center [457, 246] width 65 height 44
click at [357, 192] on div "button" at bounding box center [352, 181] width 21 height 22
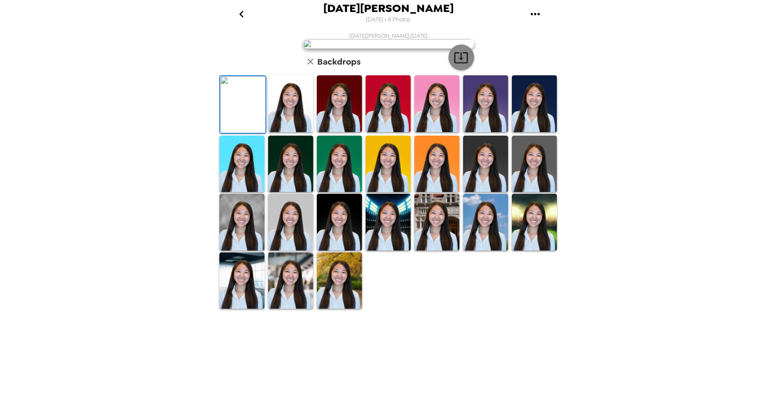
click at [463, 65] on icon "button" at bounding box center [461, 57] width 15 height 15
click at [285, 132] on img at bounding box center [290, 103] width 45 height 57
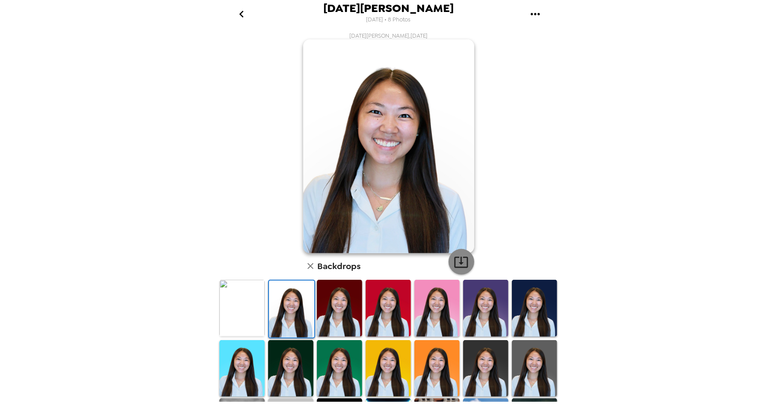
click at [466, 264] on icon "button" at bounding box center [461, 261] width 15 height 15
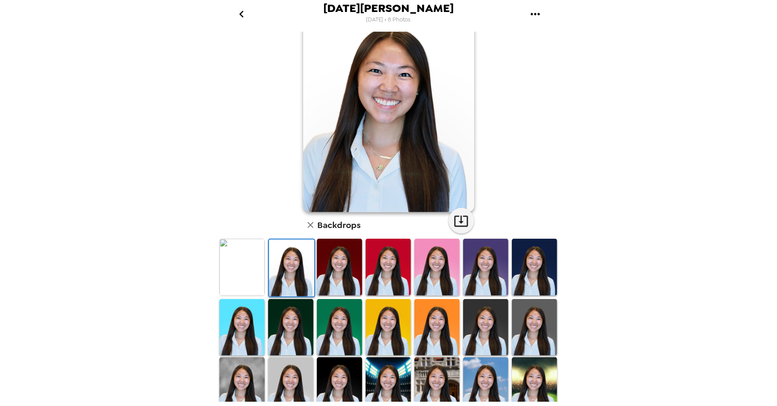
scroll to position [113, 0]
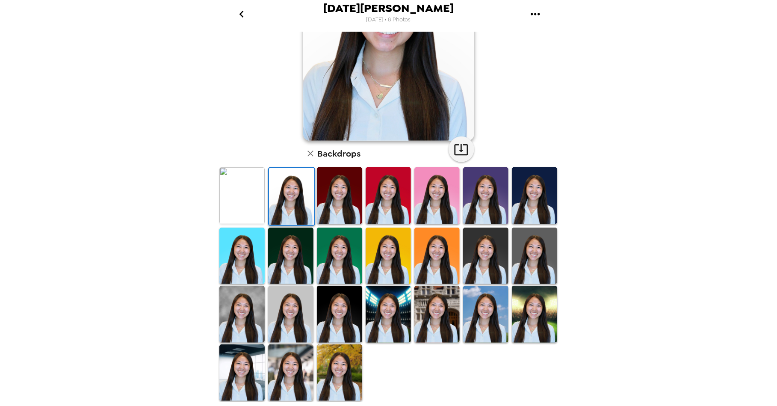
click at [242, 312] on img at bounding box center [241, 314] width 45 height 57
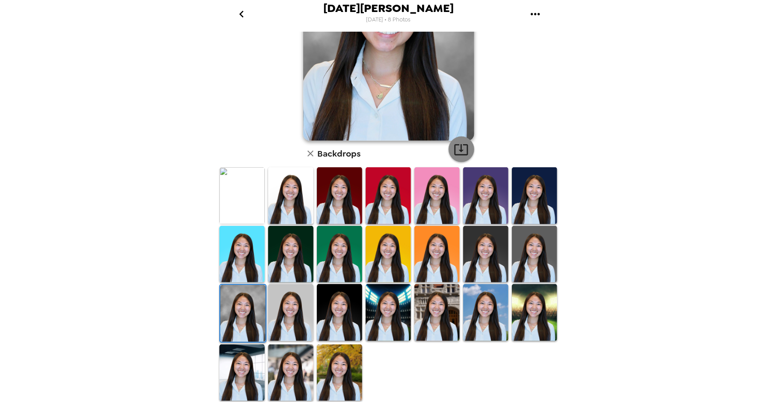
click at [468, 152] on icon "button" at bounding box center [461, 149] width 15 height 15
click at [448, 301] on img at bounding box center [436, 312] width 45 height 57
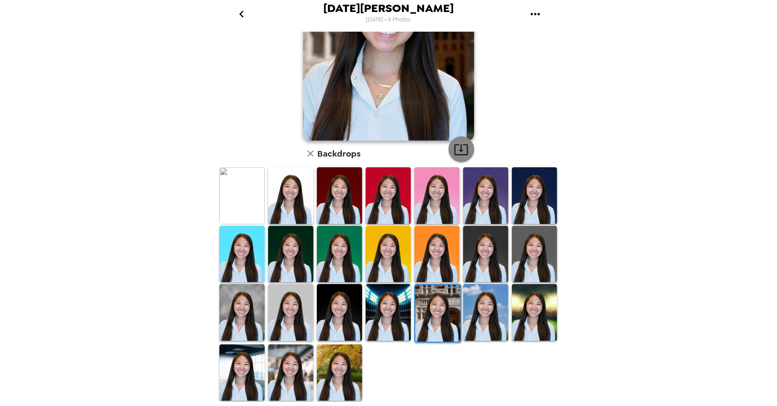
click at [469, 144] on button "button" at bounding box center [462, 149] width 26 height 26
click at [239, 392] on img at bounding box center [241, 372] width 45 height 57
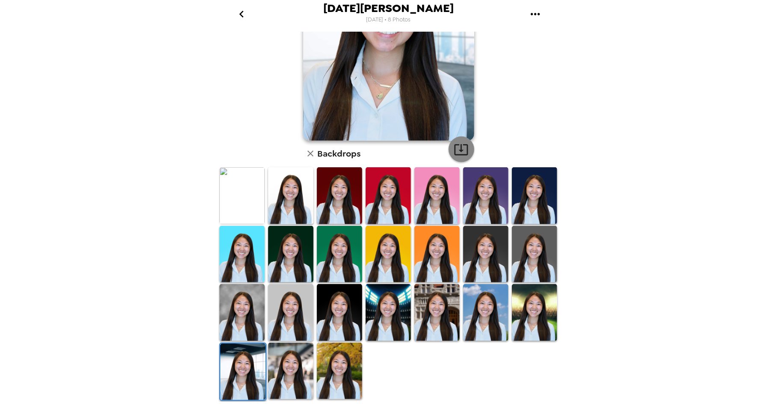
click at [464, 154] on icon "button" at bounding box center [461, 149] width 14 height 11
click at [283, 373] on img at bounding box center [290, 370] width 45 height 57
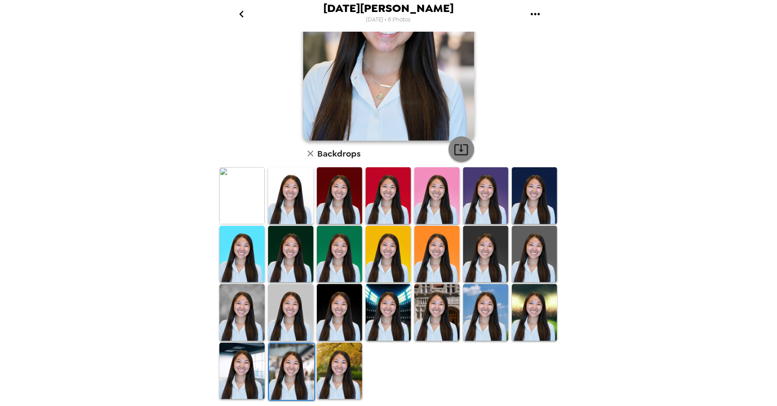
click at [459, 156] on icon "button" at bounding box center [461, 149] width 15 height 15
click at [309, 156] on icon "button" at bounding box center [310, 153] width 10 height 10
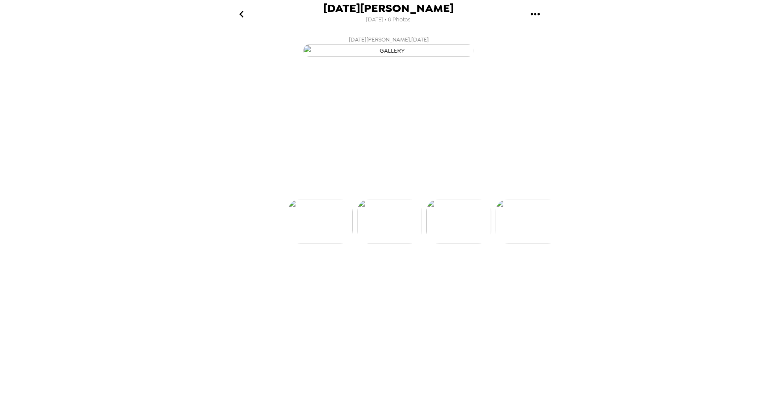
scroll to position [0, 69]
click at [457, 269] on img at bounding box center [458, 246] width 65 height 44
click at [388, 196] on button "Backdrops" at bounding box center [369, 184] width 75 height 26
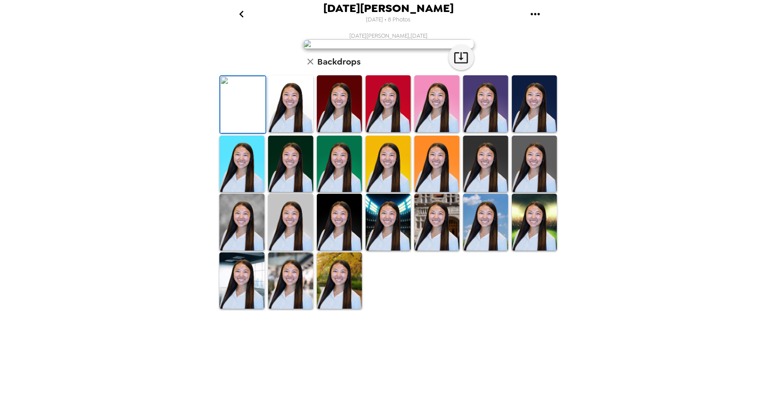
scroll to position [69, 0]
click at [460, 65] on icon "button" at bounding box center [461, 57] width 15 height 15
click at [306, 132] on img at bounding box center [290, 103] width 45 height 57
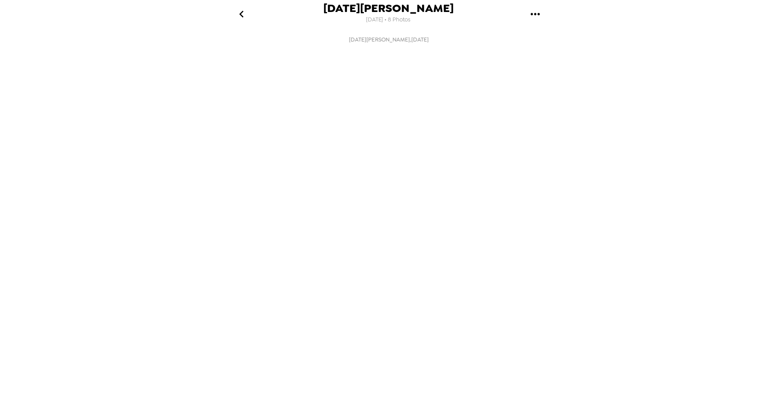
scroll to position [0, 138]
click at [460, 269] on img at bounding box center [458, 246] width 65 height 44
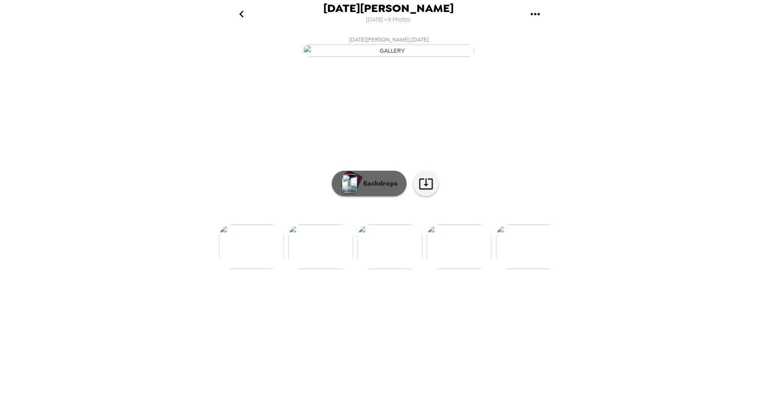
click at [378, 189] on p "Backdrops" at bounding box center [378, 183] width 39 height 10
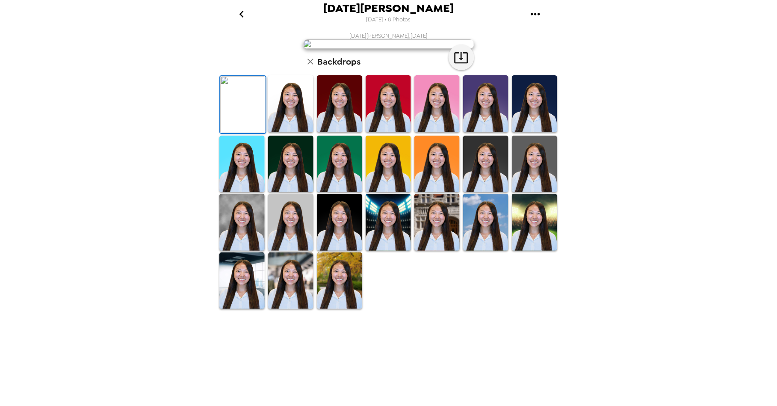
click at [246, 133] on img at bounding box center [242, 104] width 45 height 57
click at [461, 63] on icon "button" at bounding box center [461, 57] width 14 height 11
click at [296, 132] on img at bounding box center [290, 103] width 45 height 57
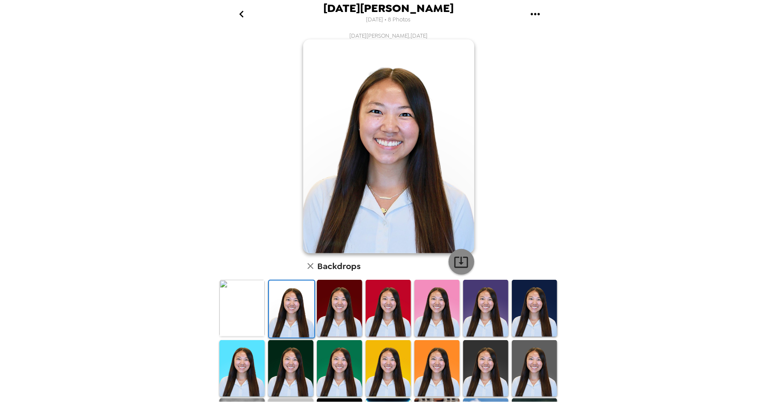
click at [463, 260] on icon "button" at bounding box center [461, 261] width 15 height 15
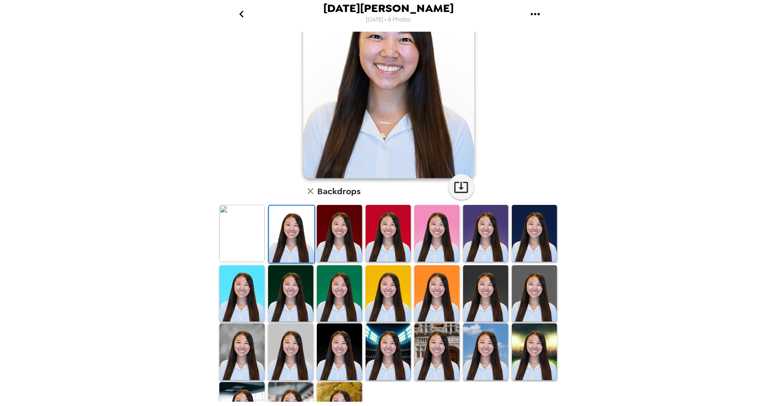
scroll to position [77, 0]
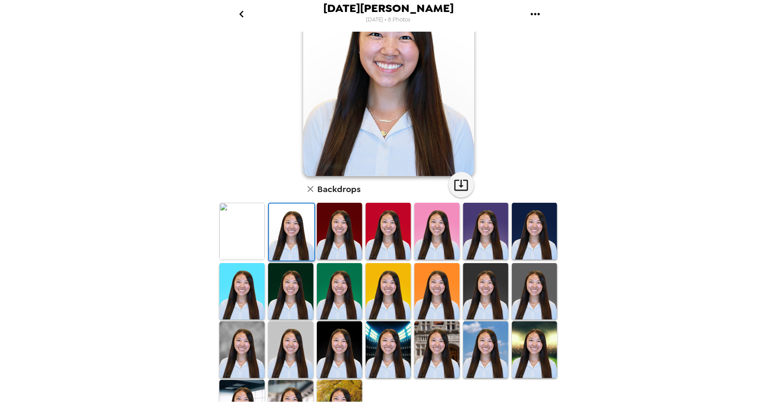
click at [240, 350] on img at bounding box center [241, 349] width 45 height 57
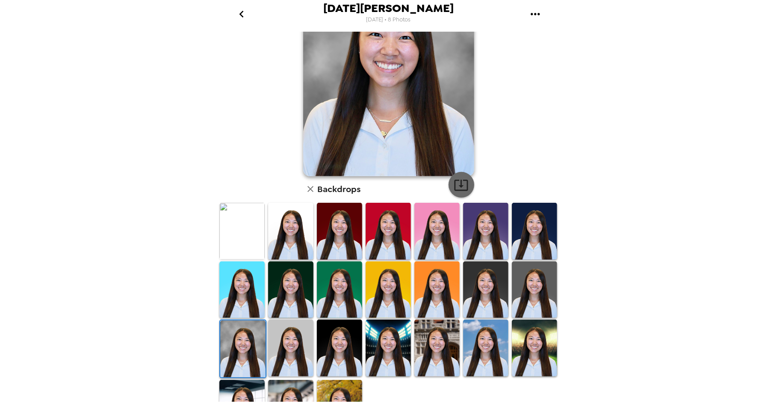
click at [458, 187] on icon "button" at bounding box center [461, 184] width 15 height 15
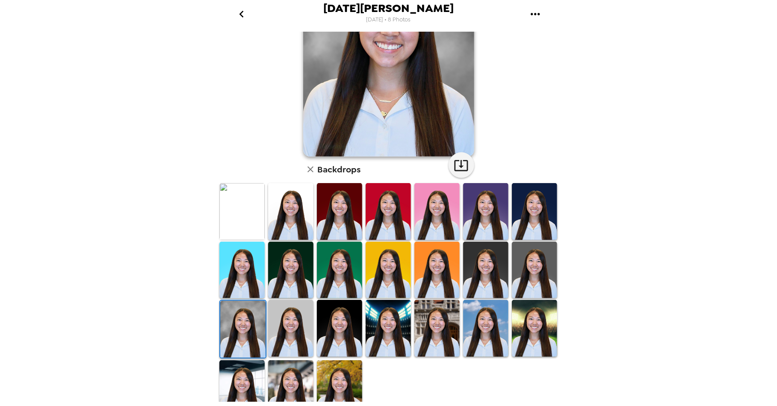
click at [429, 342] on img at bounding box center [436, 328] width 45 height 57
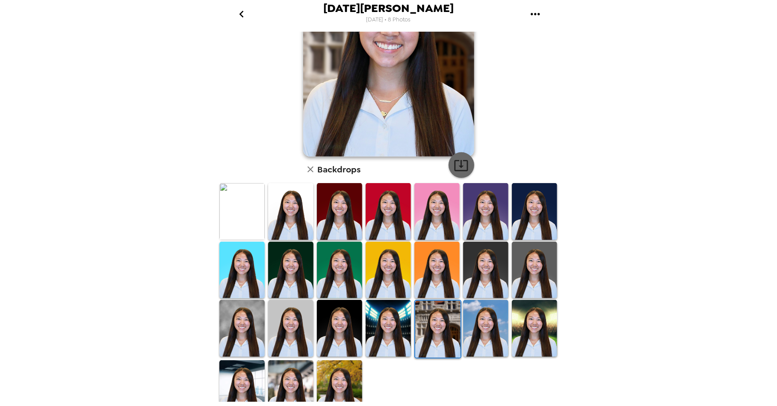
click at [462, 165] on icon "button" at bounding box center [461, 165] width 15 height 15
click at [246, 380] on img at bounding box center [241, 388] width 45 height 57
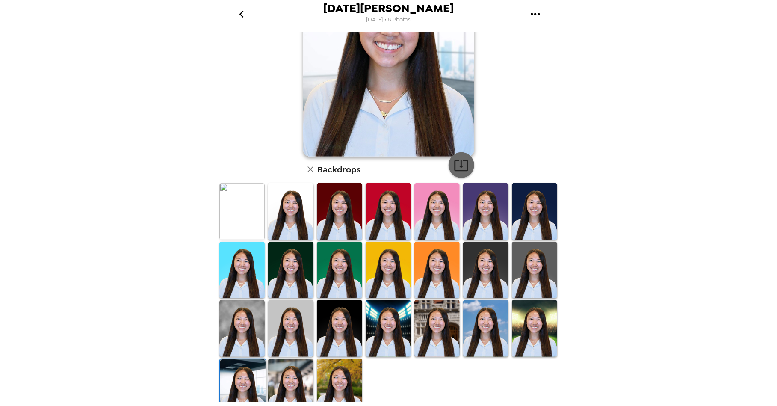
click at [461, 170] on icon "button" at bounding box center [461, 165] width 15 height 15
click at [294, 372] on img at bounding box center [290, 386] width 45 height 57
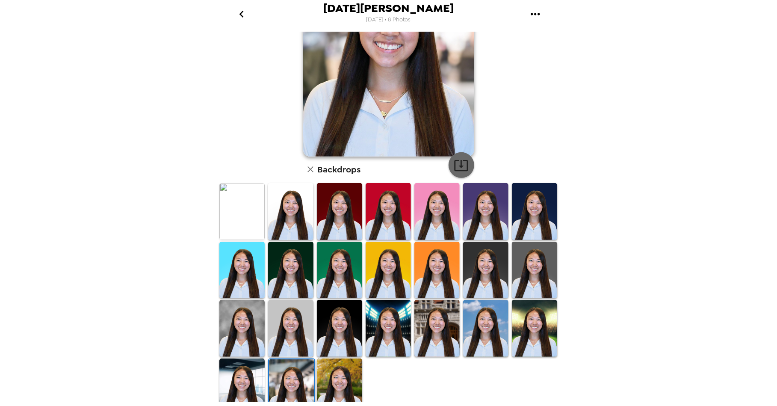
click at [466, 168] on icon "button" at bounding box center [461, 165] width 15 height 15
click at [311, 173] on icon "button" at bounding box center [310, 169] width 10 height 10
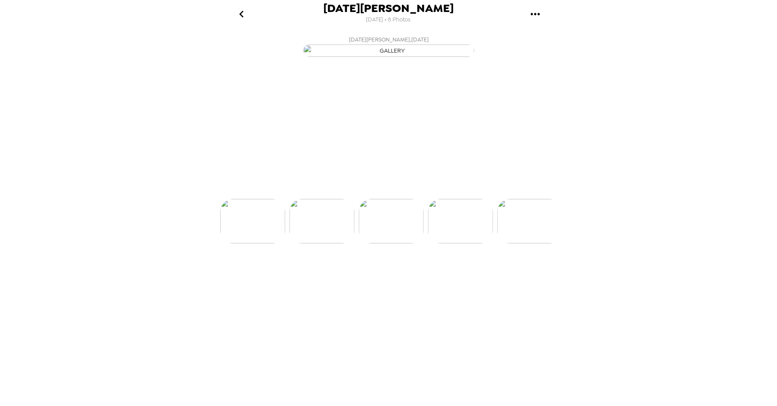
scroll to position [0, 207]
click at [460, 269] on img at bounding box center [459, 246] width 65 height 44
click at [392, 189] on p "Backdrops" at bounding box center [378, 183] width 39 height 10
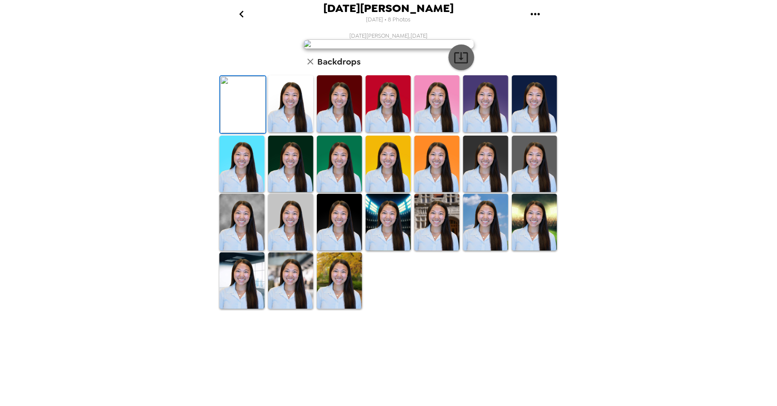
click at [461, 63] on icon "button" at bounding box center [461, 57] width 14 height 11
click at [295, 132] on img at bounding box center [290, 103] width 45 height 57
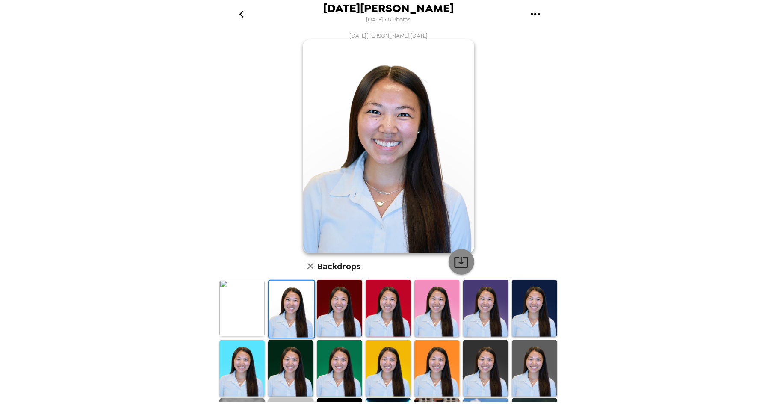
click at [458, 267] on icon "button" at bounding box center [461, 262] width 14 height 11
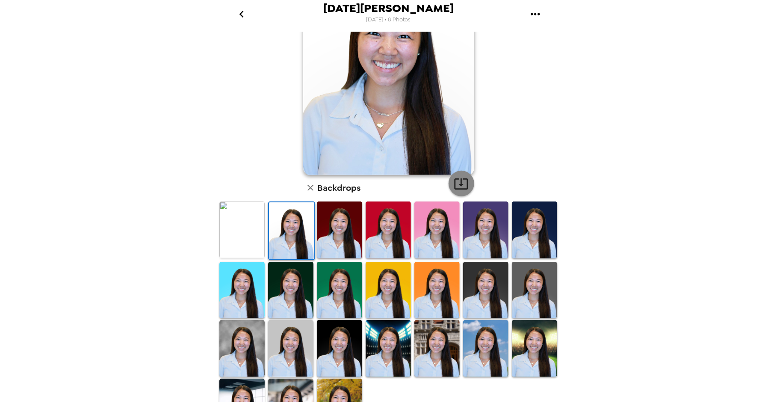
scroll to position [113, 0]
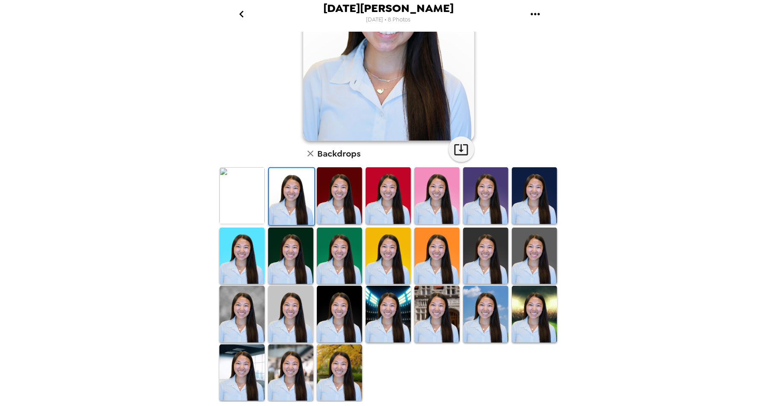
click at [442, 304] on img at bounding box center [436, 314] width 45 height 57
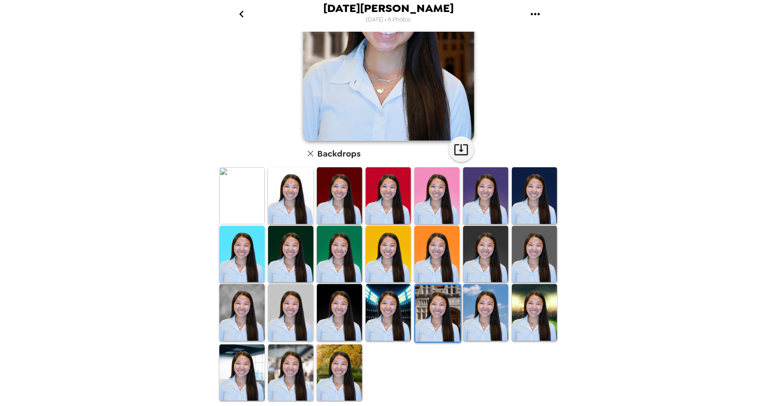
click at [264, 289] on div at bounding box center [242, 313] width 49 height 60
click at [254, 292] on img at bounding box center [241, 312] width 45 height 57
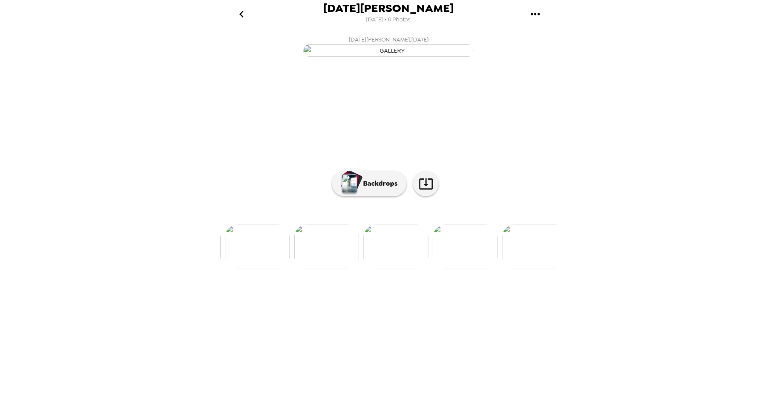
scroll to position [0, 275]
click at [456, 269] on img at bounding box center [459, 246] width 65 height 44
click at [385, 189] on p "Backdrops" at bounding box center [378, 183] width 39 height 10
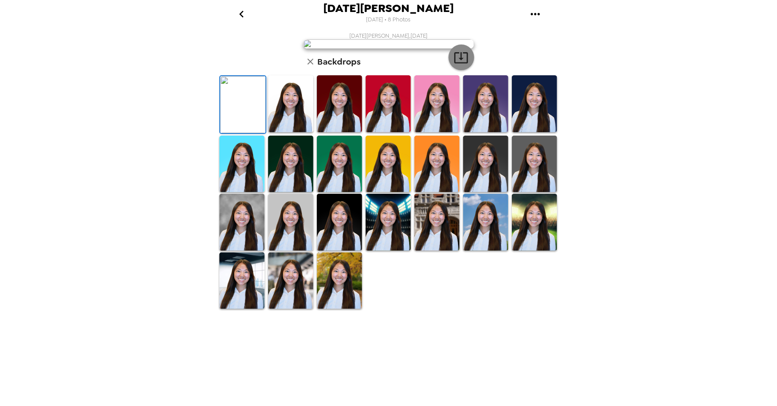
click at [465, 65] on icon "button" at bounding box center [461, 57] width 15 height 15
click at [301, 132] on img at bounding box center [290, 103] width 45 height 57
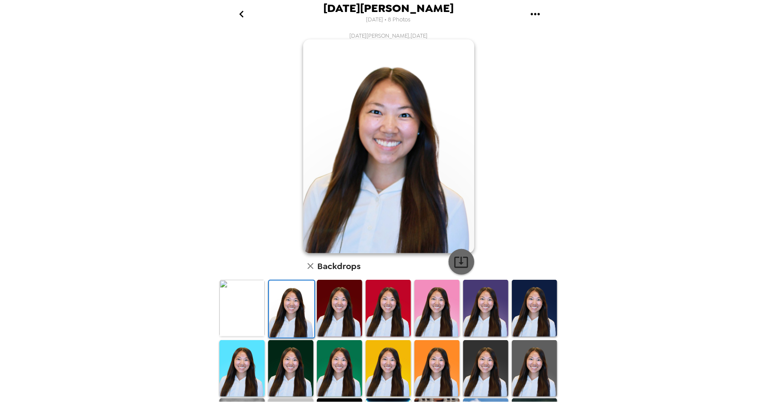
click at [466, 266] on icon "button" at bounding box center [461, 261] width 15 height 15
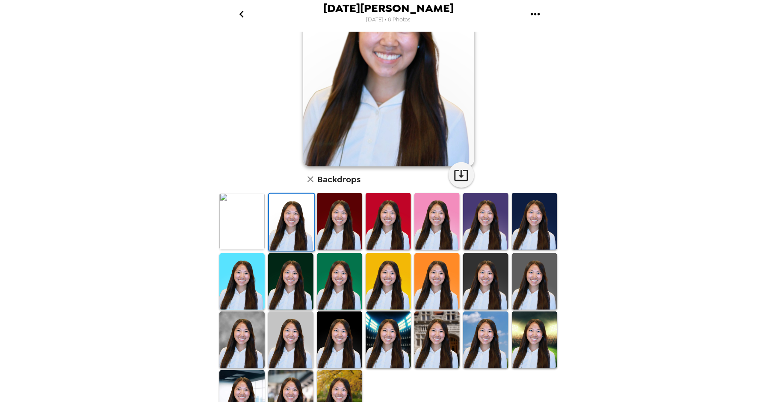
scroll to position [105, 0]
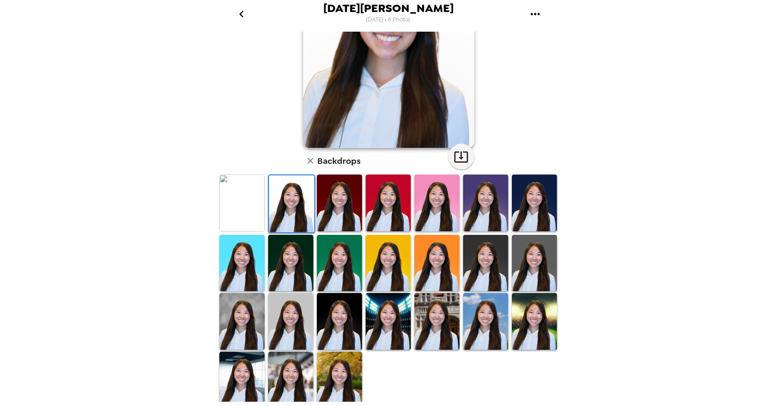
click at [250, 315] on img at bounding box center [241, 321] width 45 height 57
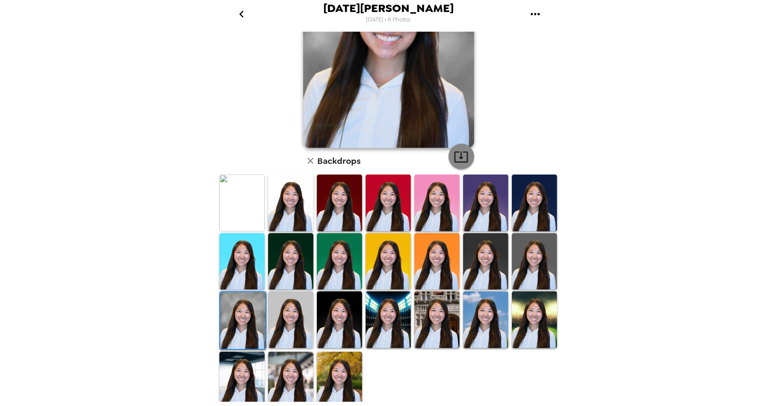
click at [460, 159] on icon "button" at bounding box center [461, 156] width 15 height 15
click at [431, 313] on img at bounding box center [436, 319] width 45 height 57
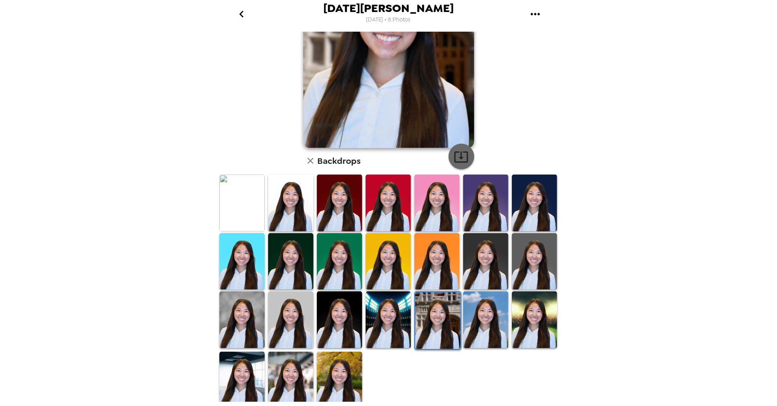
click at [461, 163] on icon "button" at bounding box center [461, 156] width 15 height 15
click at [240, 366] on img at bounding box center [241, 379] width 45 height 57
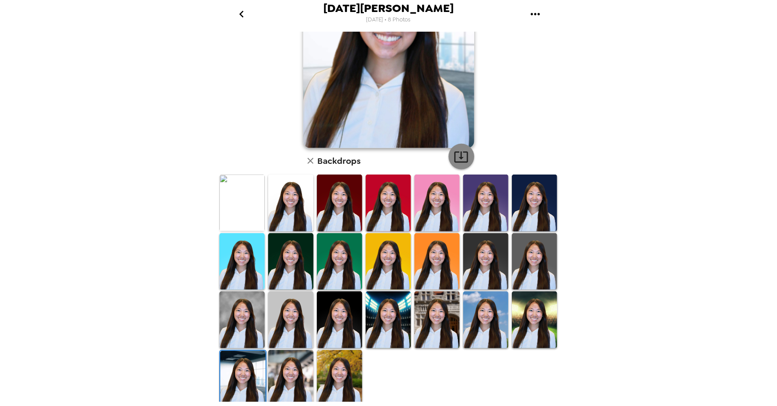
click at [457, 150] on icon "button" at bounding box center [461, 156] width 15 height 15
click at [296, 366] on img at bounding box center [290, 378] width 45 height 57
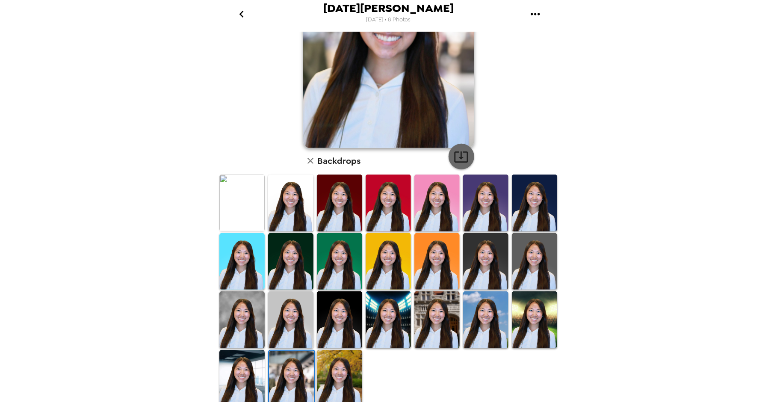
click at [460, 160] on icon "button" at bounding box center [461, 156] width 15 height 15
click at [307, 158] on icon "button" at bounding box center [310, 161] width 10 height 10
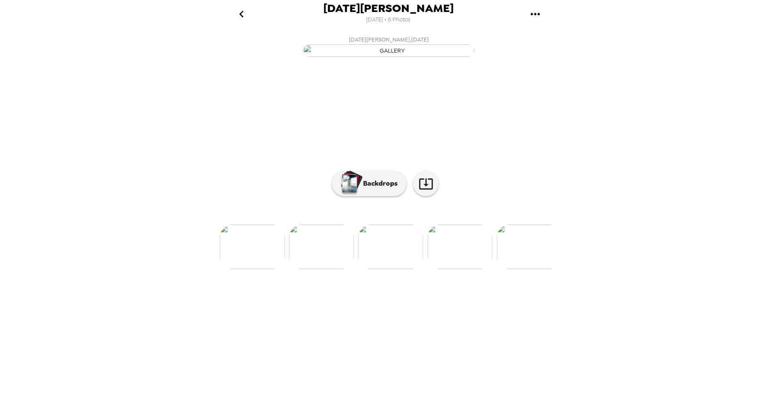
scroll to position [0, 344]
click at [464, 269] on img at bounding box center [460, 246] width 65 height 44
click at [385, 189] on p "Backdrops" at bounding box center [378, 183] width 39 height 10
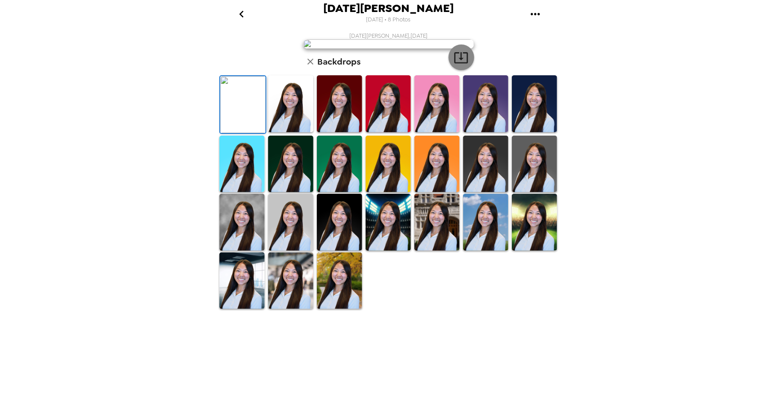
click at [459, 63] on icon "button" at bounding box center [461, 57] width 14 height 11
click at [279, 132] on img at bounding box center [290, 103] width 45 height 57
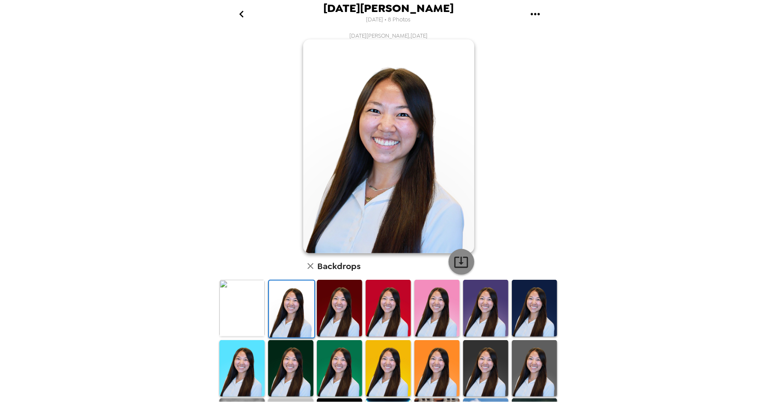
click at [463, 263] on icon "button" at bounding box center [461, 262] width 14 height 11
click at [340, 312] on img at bounding box center [339, 308] width 45 height 57
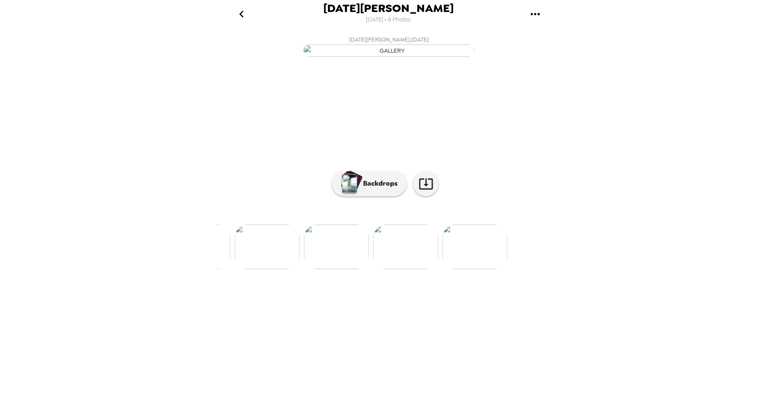
scroll to position [0, 413]
click at [394, 269] on img at bounding box center [391, 246] width 65 height 44
click at [470, 269] on img at bounding box center [460, 246] width 65 height 44
click at [367, 189] on p "Backdrops" at bounding box center [378, 183] width 39 height 10
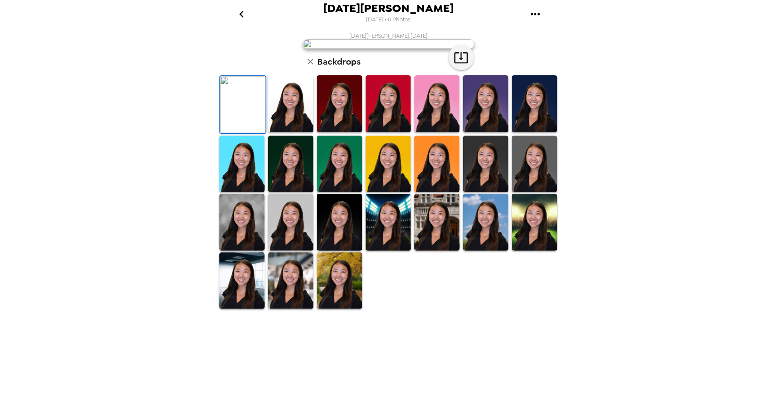
scroll to position [113, 0]
click at [463, 65] on icon "button" at bounding box center [461, 57] width 15 height 15
click at [312, 132] on img at bounding box center [290, 103] width 45 height 57
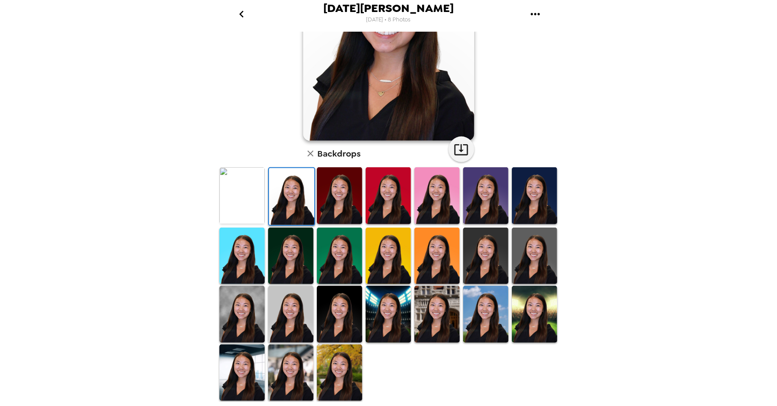
scroll to position [113, 0]
click at [458, 151] on icon "button" at bounding box center [461, 149] width 15 height 15
click at [256, 295] on img at bounding box center [241, 314] width 45 height 57
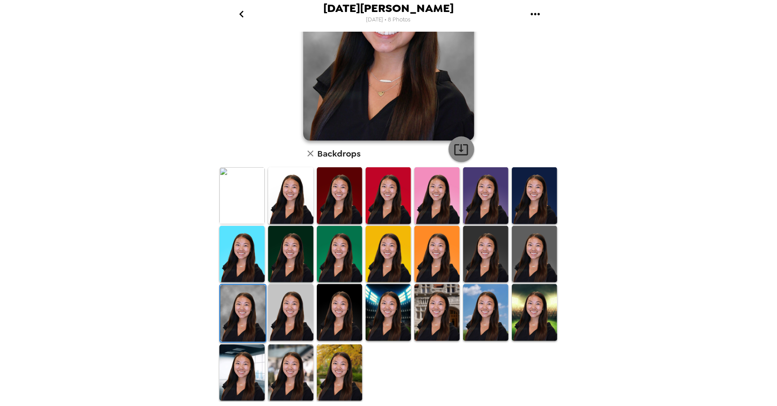
click at [457, 148] on icon "button" at bounding box center [461, 149] width 15 height 15
click at [437, 312] on img at bounding box center [436, 312] width 45 height 57
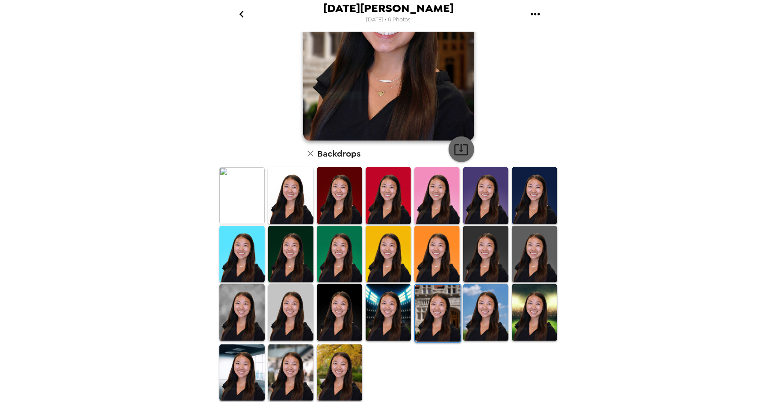
click at [463, 148] on icon "button" at bounding box center [461, 149] width 15 height 15
click at [226, 386] on img at bounding box center [241, 372] width 45 height 57
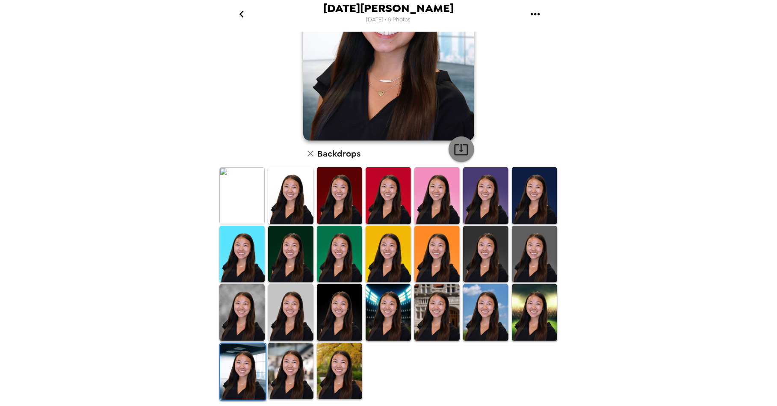
click at [457, 149] on icon "button" at bounding box center [461, 149] width 15 height 15
click at [291, 368] on img at bounding box center [290, 370] width 45 height 57
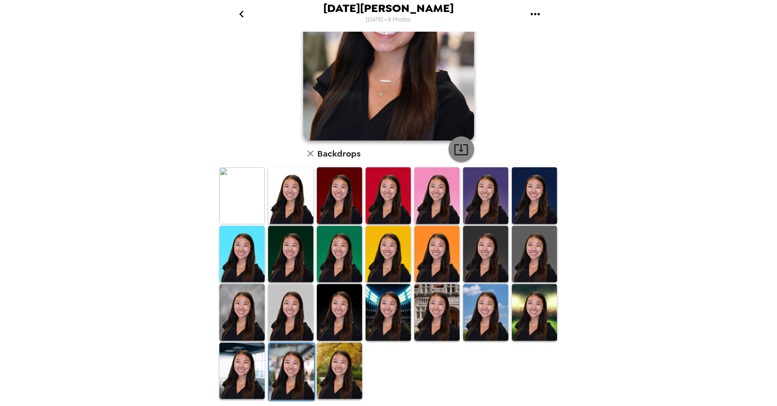
click at [462, 146] on icon "button" at bounding box center [461, 149] width 15 height 15
